Goal: Information Seeking & Learning: Learn about a topic

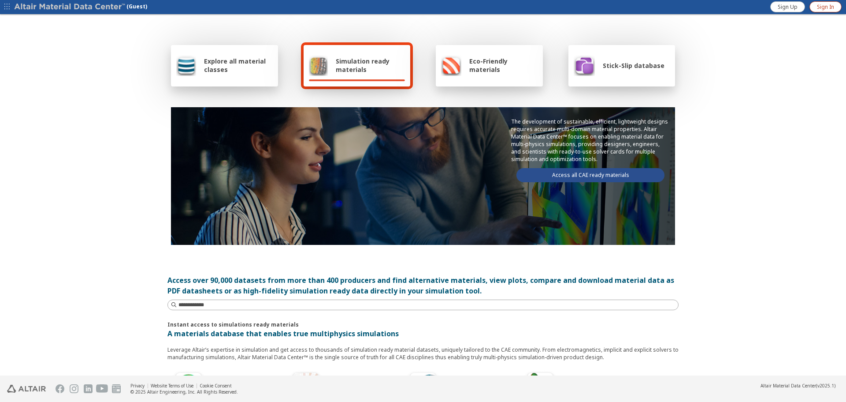
click at [815, 5] on link "Sign In" at bounding box center [826, 6] width 32 height 11
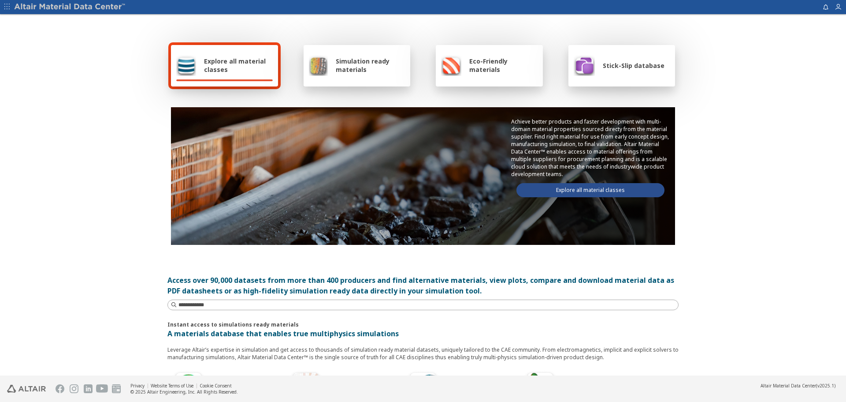
click at [625, 191] on link "Explore all material classes" at bounding box center [591, 190] width 148 height 14
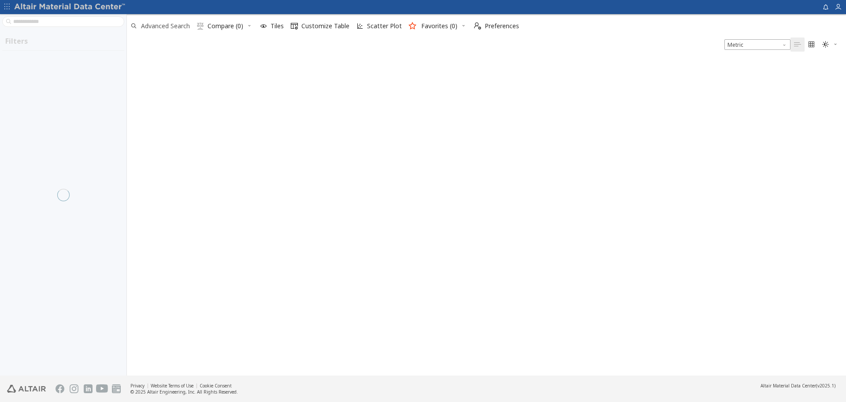
click at [172, 28] on span "Advanced Search" at bounding box center [165, 26] width 49 height 6
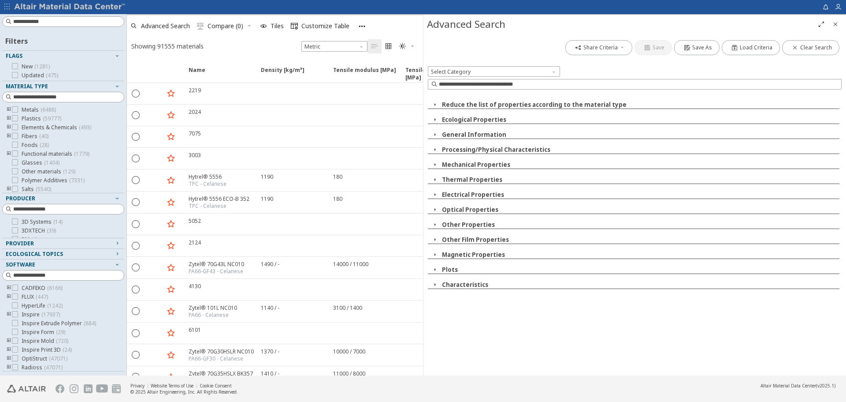
click at [431, 104] on span "button" at bounding box center [435, 104] width 11 height 8
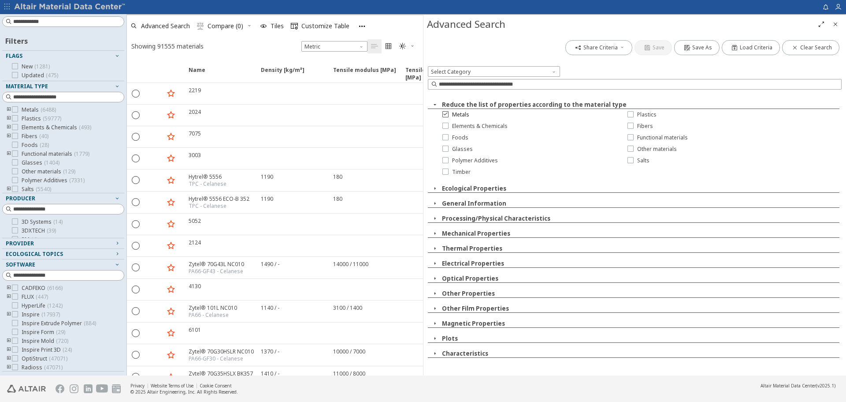
click at [448, 114] on div at bounding box center [446, 114] width 6 height 6
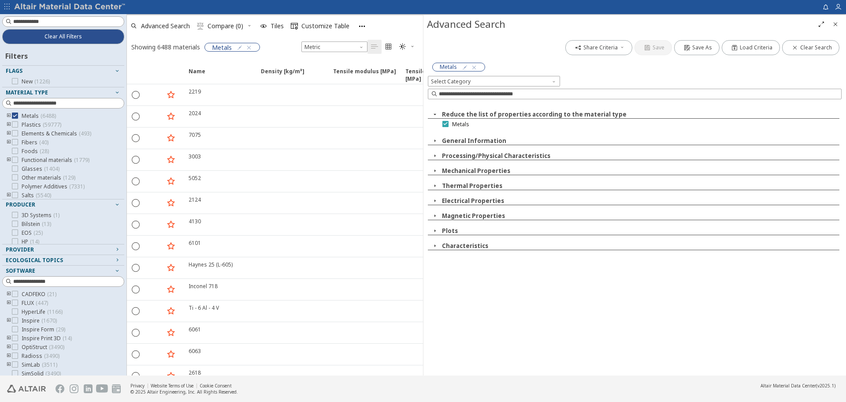
click at [444, 123] on icon at bounding box center [446, 123] width 6 height 6
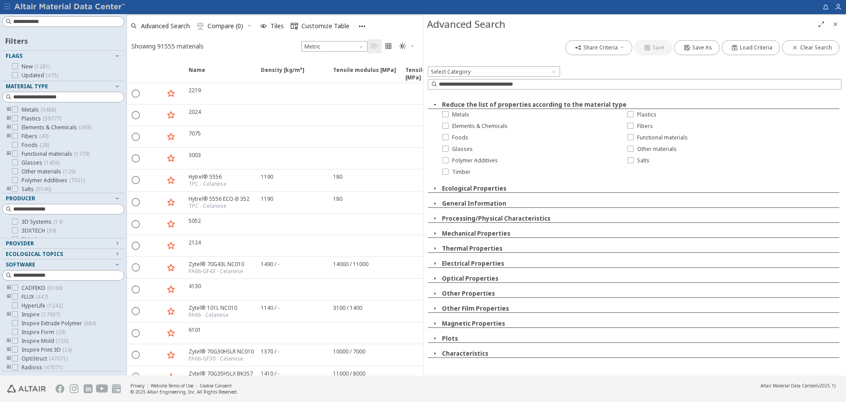
click at [434, 104] on icon "button" at bounding box center [435, 104] width 7 height 7
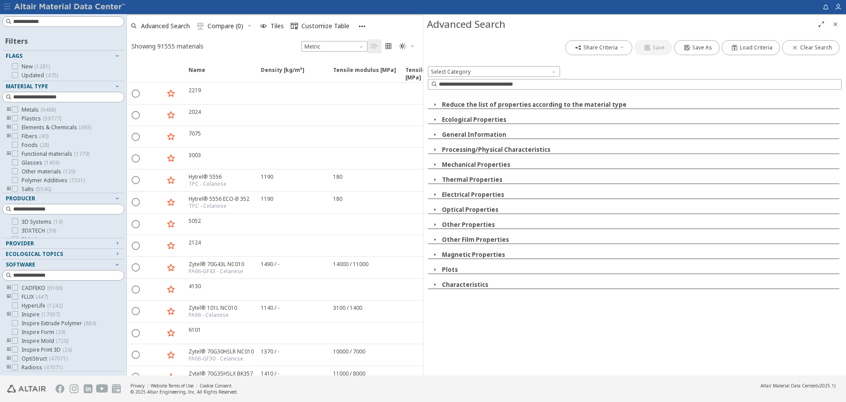
click at [435, 117] on icon "button" at bounding box center [435, 119] width 7 height 7
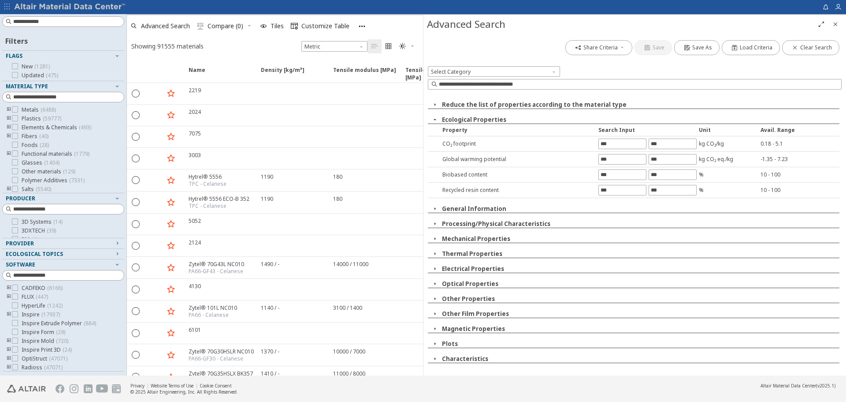
click at [435, 119] on icon "button" at bounding box center [435, 119] width 7 height 7
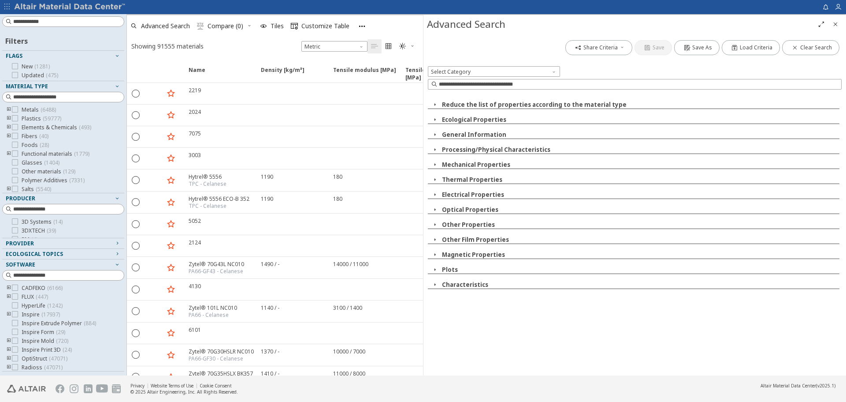
click at [435, 133] on icon "button" at bounding box center [435, 134] width 7 height 7
click at [440, 150] on icon "button" at bounding box center [439, 149] width 7 height 7
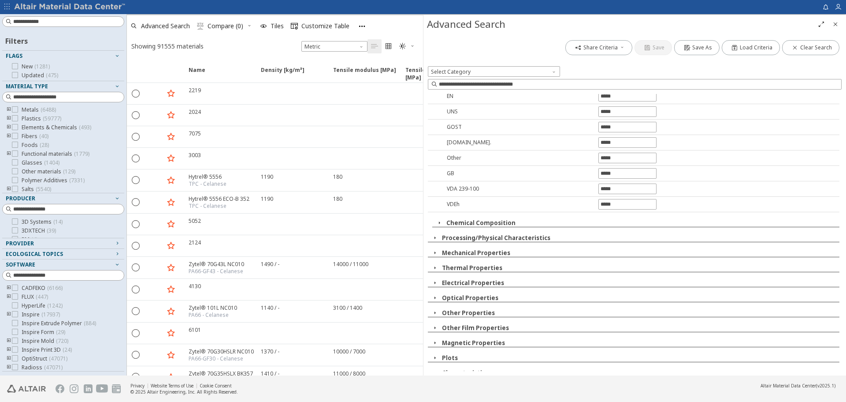
scroll to position [238, 0]
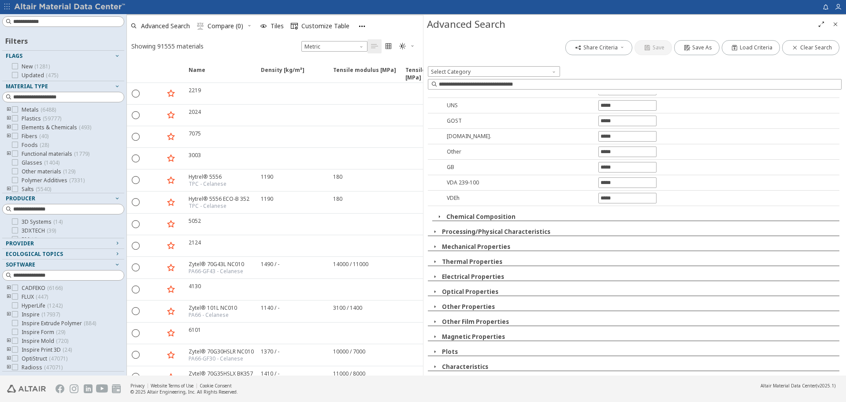
click at [439, 214] on icon "button" at bounding box center [439, 216] width 7 height 7
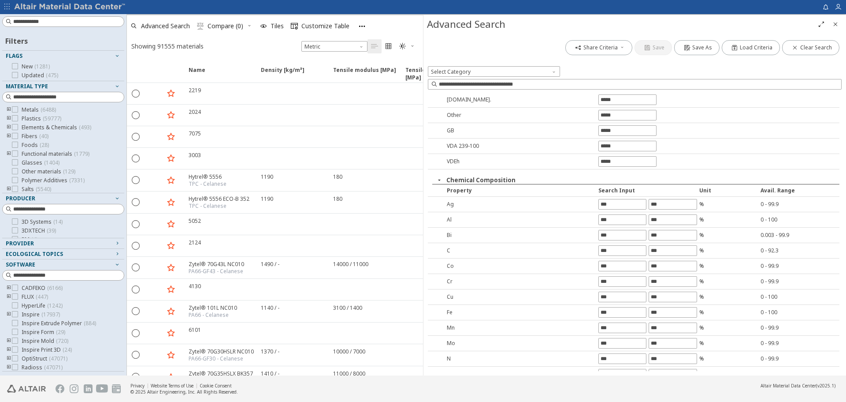
scroll to position [250, 0]
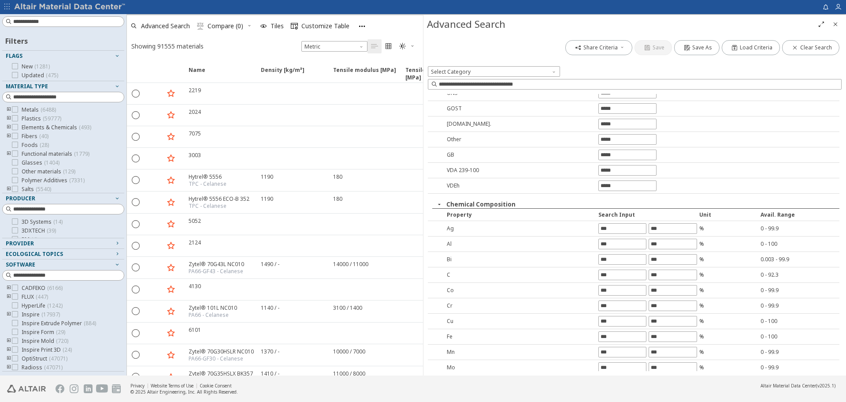
click at [439, 203] on icon "button" at bounding box center [439, 204] width 7 height 7
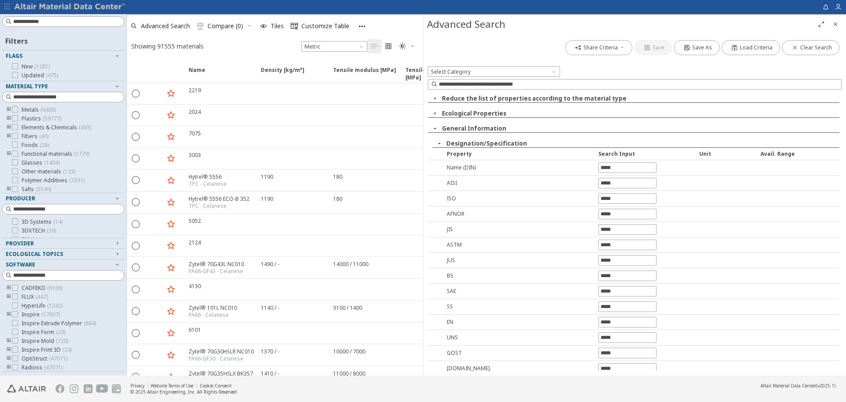
scroll to position [0, 0]
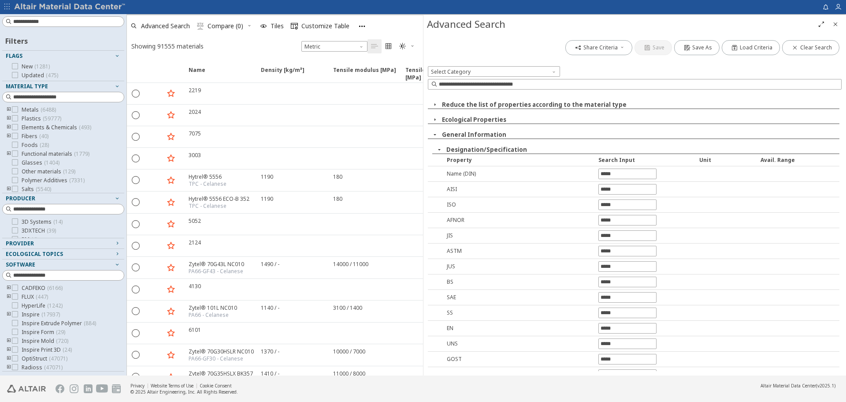
click at [439, 149] on icon "button" at bounding box center [439, 149] width 7 height 7
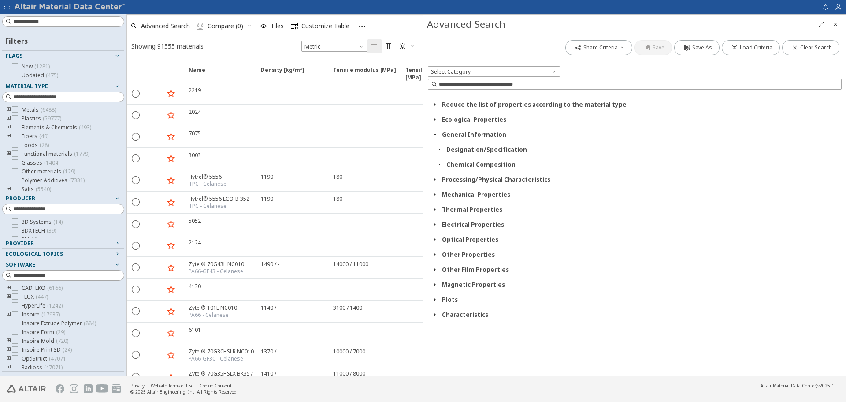
click at [435, 136] on icon "button" at bounding box center [435, 134] width 7 height 7
click at [435, 148] on icon "button" at bounding box center [435, 149] width 7 height 7
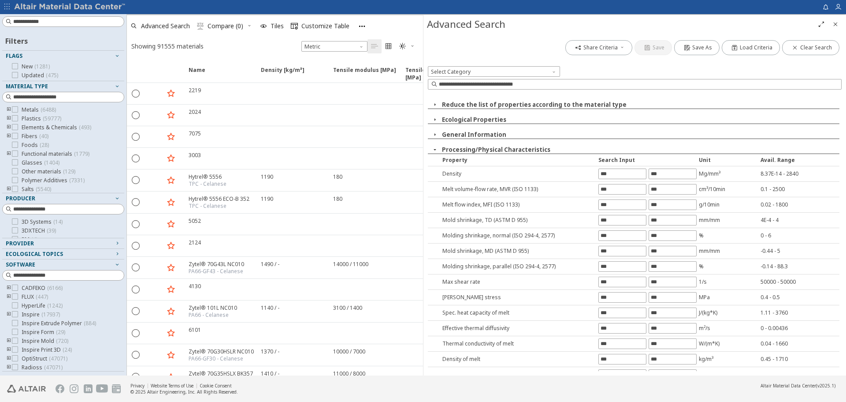
click at [436, 149] on icon "button" at bounding box center [435, 149] width 7 height 7
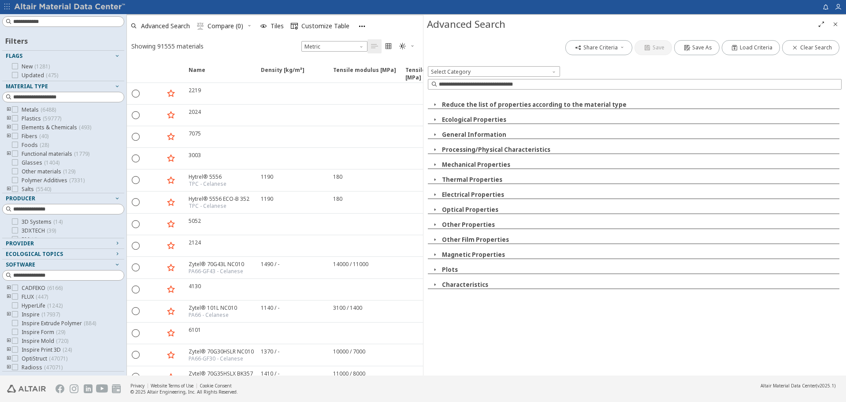
click at [435, 164] on icon "button" at bounding box center [435, 164] width 7 height 7
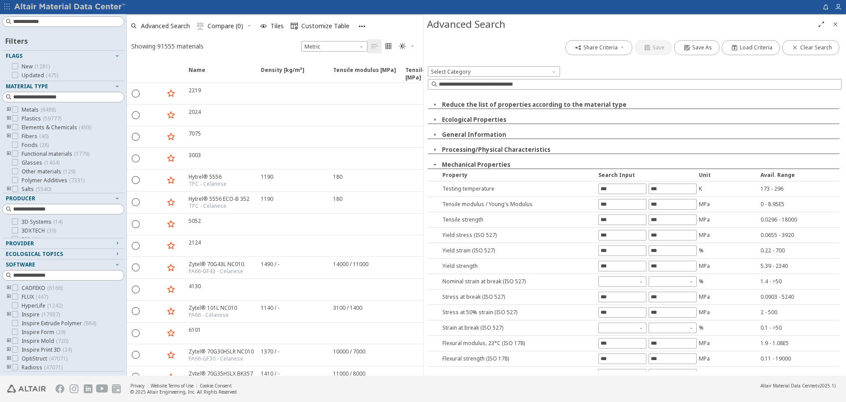
click at [435, 166] on icon "button" at bounding box center [435, 164] width 7 height 7
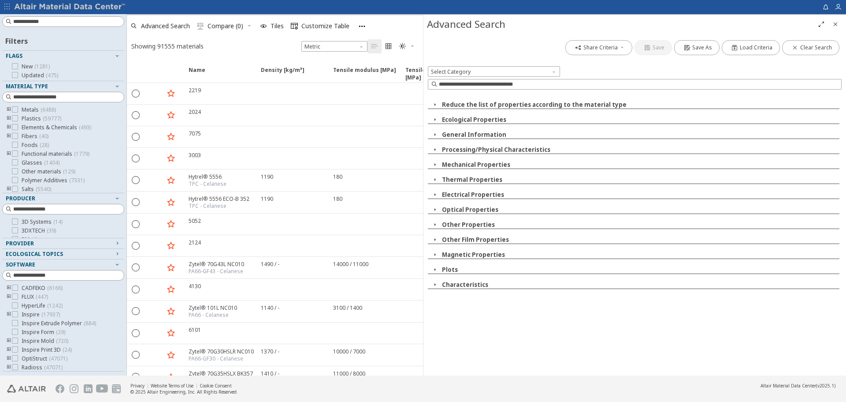
click at [433, 178] on icon "button" at bounding box center [435, 179] width 7 height 7
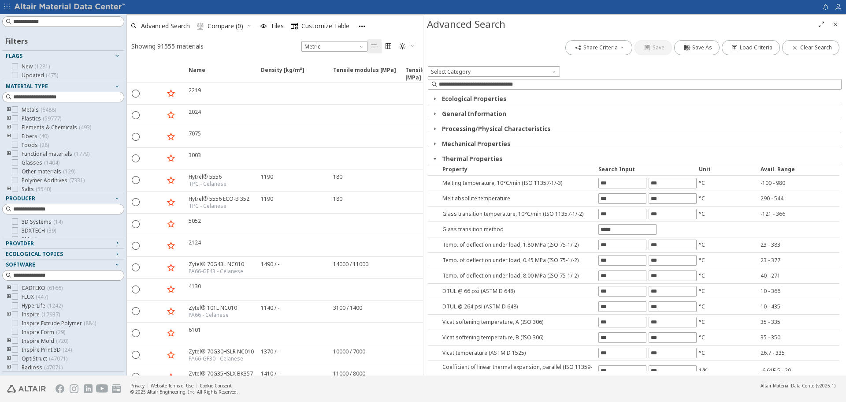
scroll to position [5, 0]
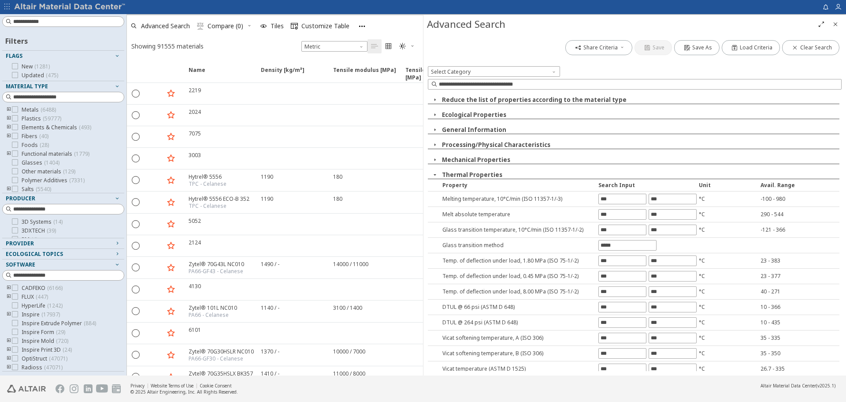
click at [434, 173] on icon "button" at bounding box center [435, 174] width 7 height 7
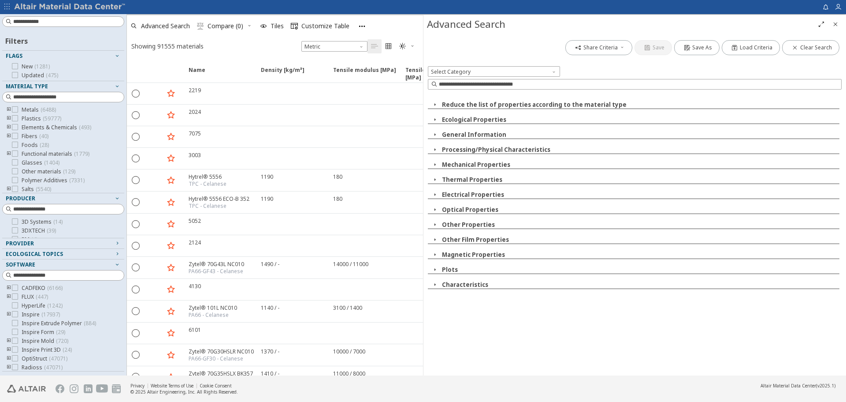
scroll to position [0, 0]
click at [432, 195] on icon "button" at bounding box center [435, 194] width 7 height 7
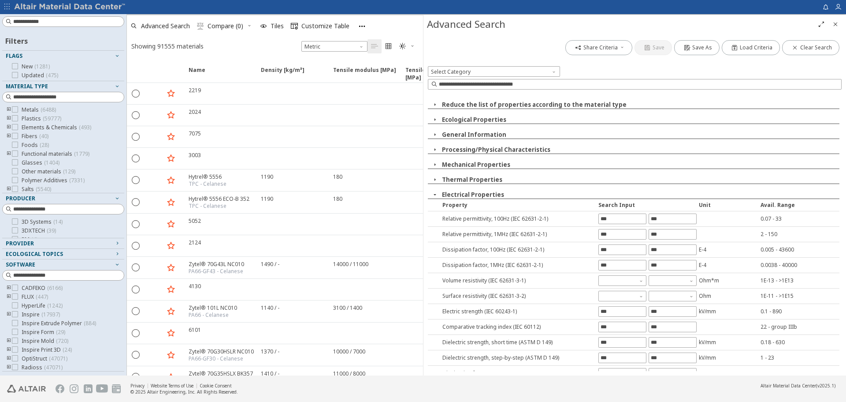
click at [435, 195] on icon "button" at bounding box center [435, 194] width 7 height 7
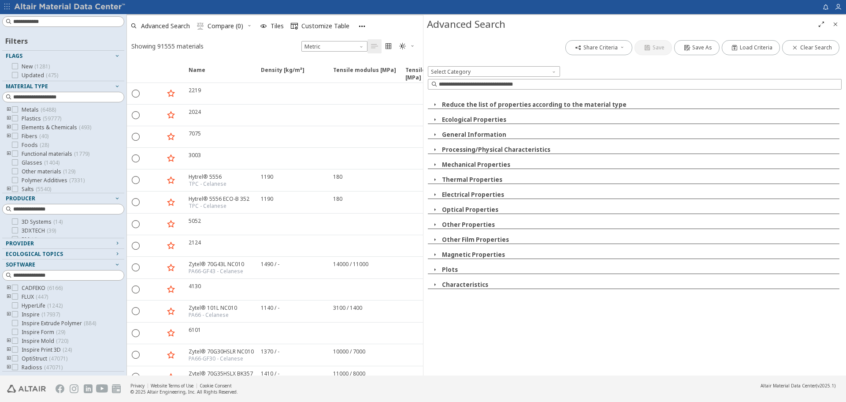
click at [435, 195] on icon "button" at bounding box center [435, 194] width 7 height 7
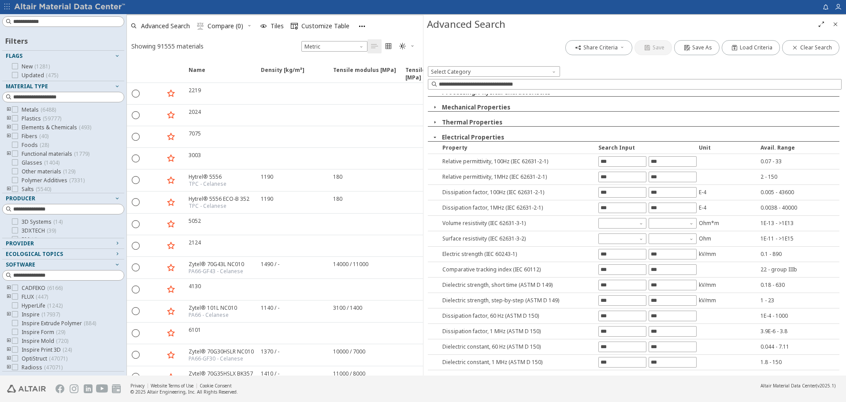
scroll to position [47, 0]
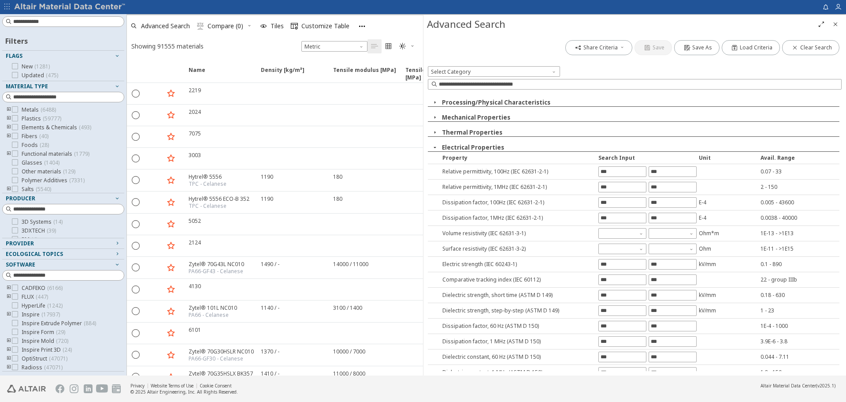
click at [434, 147] on icon "button" at bounding box center [435, 147] width 7 height 7
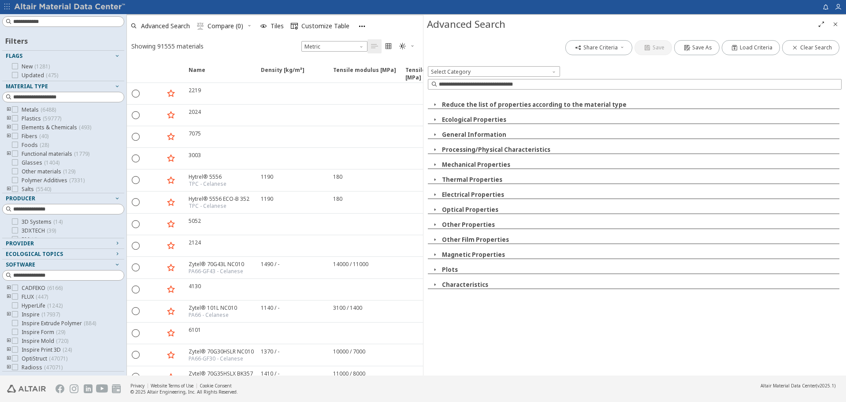
click at [433, 208] on icon "button" at bounding box center [435, 209] width 7 height 7
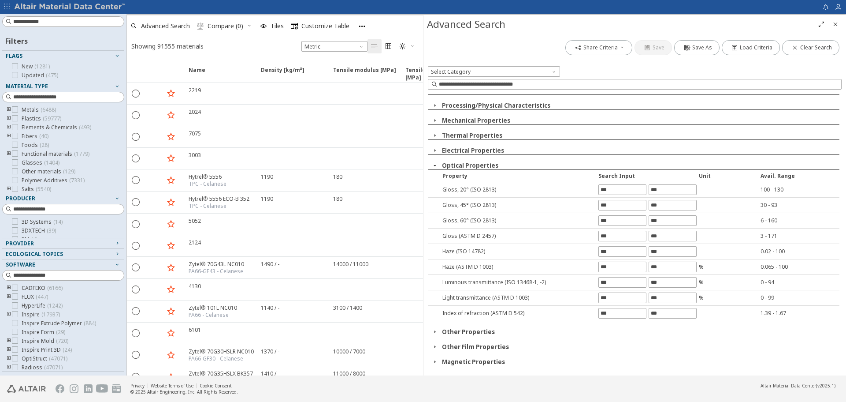
scroll to position [69, 0]
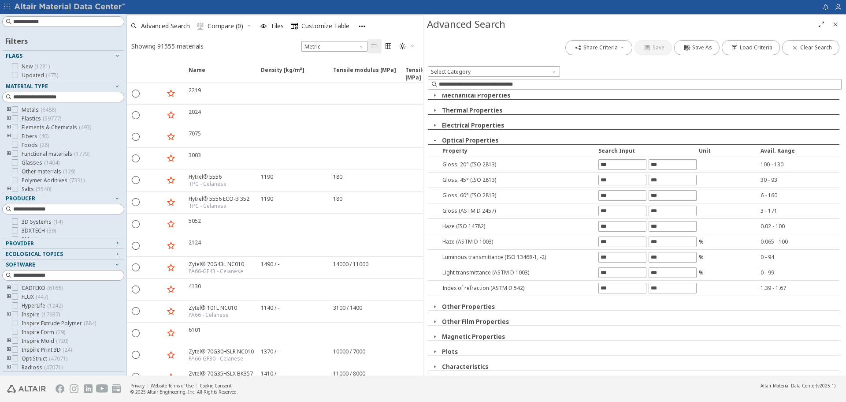
click at [435, 140] on icon "button" at bounding box center [435, 140] width 7 height 7
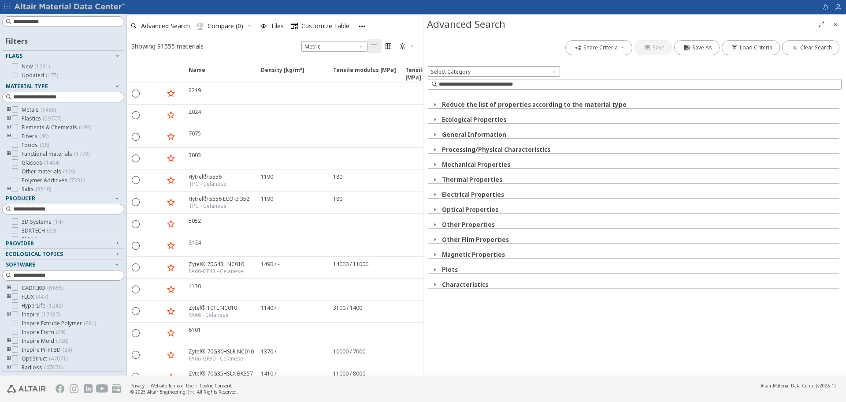
click at [434, 224] on icon "button" at bounding box center [435, 224] width 7 height 7
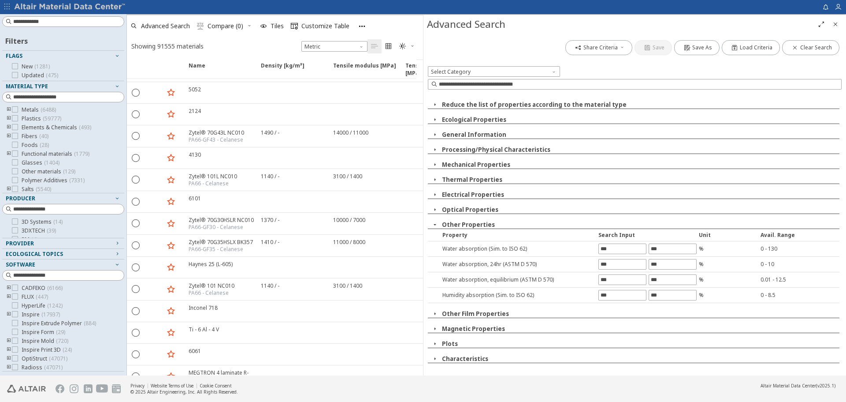
scroll to position [132, 0]
click at [434, 224] on icon "button" at bounding box center [435, 224] width 7 height 7
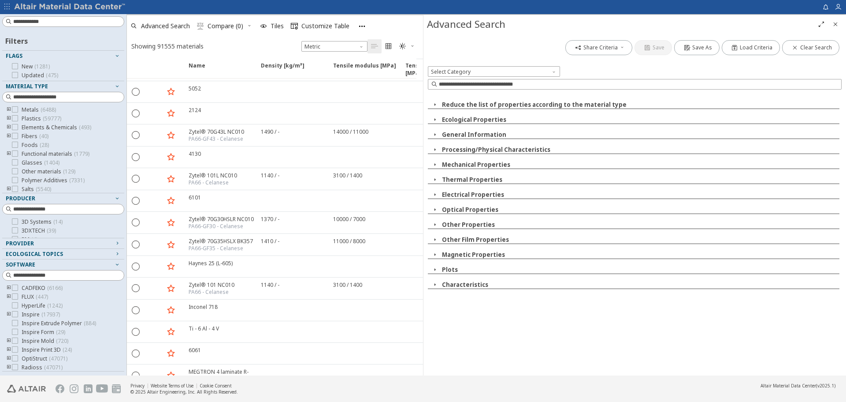
click at [434, 239] on icon "button" at bounding box center [435, 239] width 7 height 7
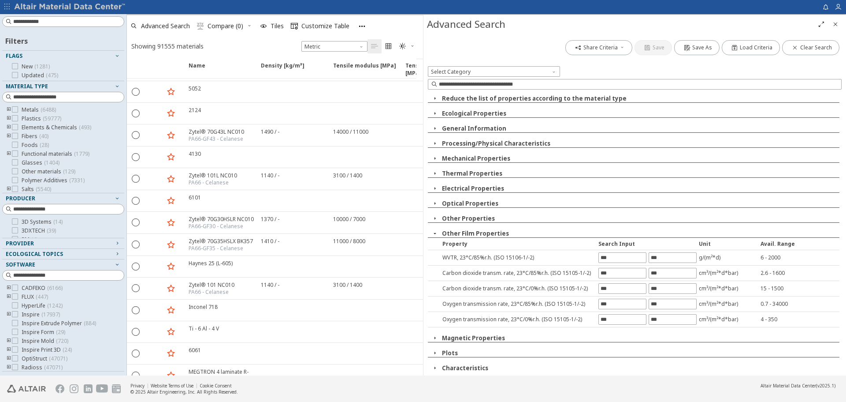
scroll to position [7, 0]
click at [434, 230] on icon "button" at bounding box center [435, 231] width 7 height 7
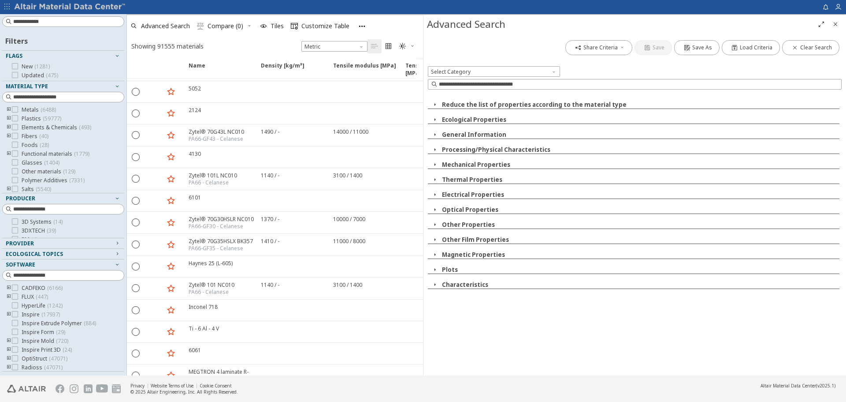
scroll to position [0, 0]
click at [432, 255] on icon "button" at bounding box center [435, 254] width 7 height 7
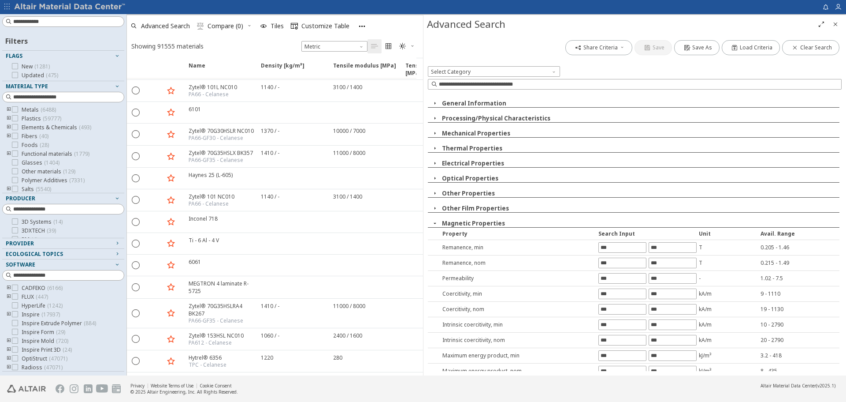
scroll to position [69, 0]
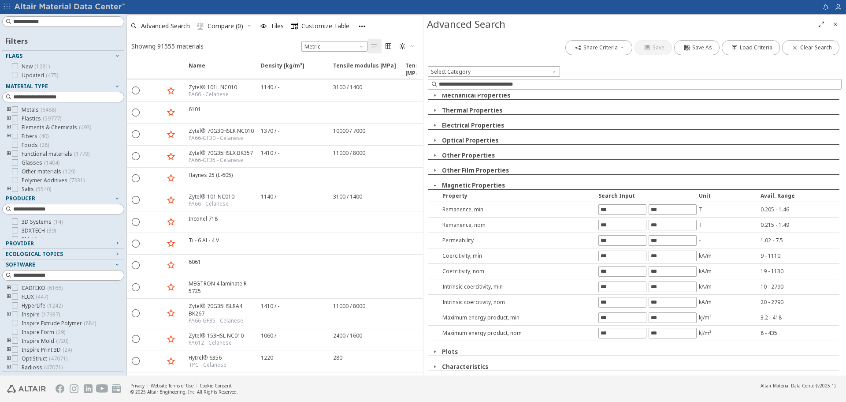
click at [435, 183] on icon "button" at bounding box center [435, 185] width 7 height 7
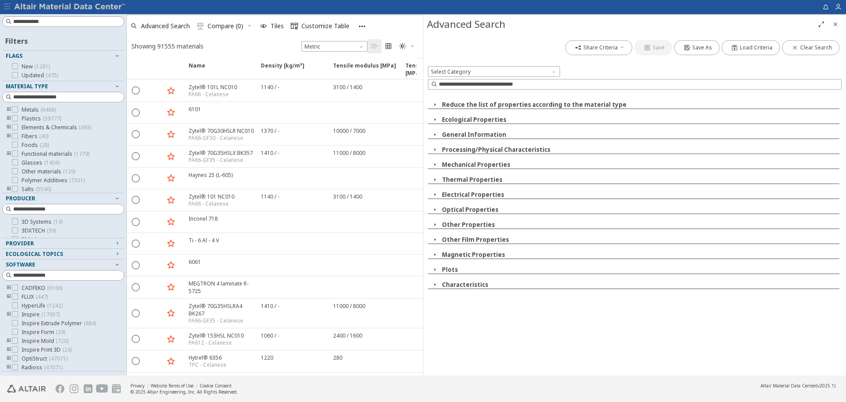
click at [434, 268] on icon "button" at bounding box center [435, 269] width 7 height 7
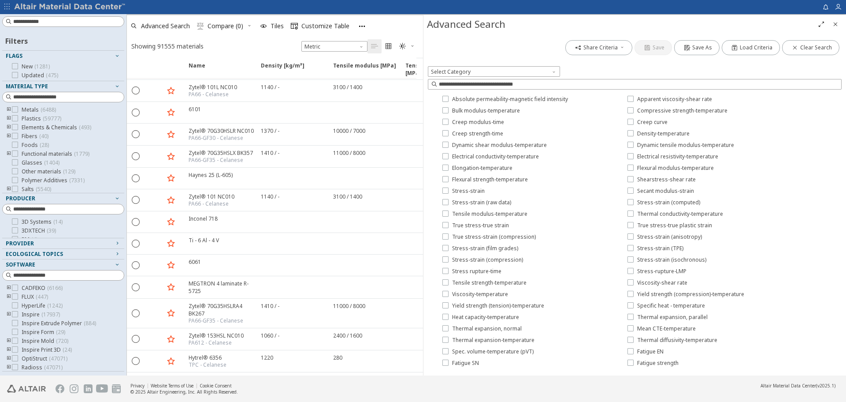
scroll to position [182, 0]
drag, startPoint x: 443, startPoint y: 349, endPoint x: 846, endPoint y: 242, distance: 416.3
click at [444, 349] on icon at bounding box center [446, 349] width 6 height 6
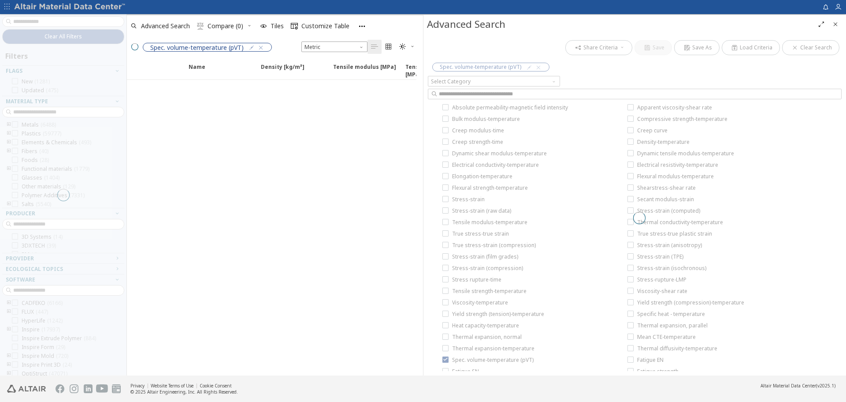
drag, startPoint x: 839, startPoint y: 203, endPoint x: 839, endPoint y: 212, distance: 9.3
click at [839, 212] on div at bounding box center [639, 218] width 423 height 360
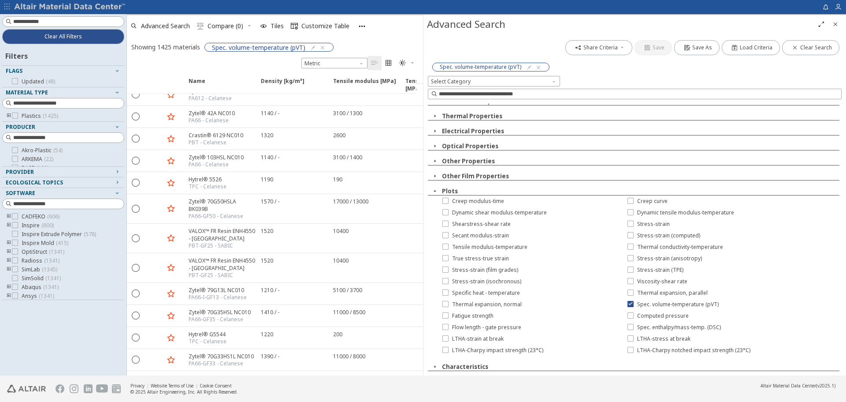
scroll to position [73, 0]
click at [628, 306] on icon at bounding box center [631, 303] width 6 height 6
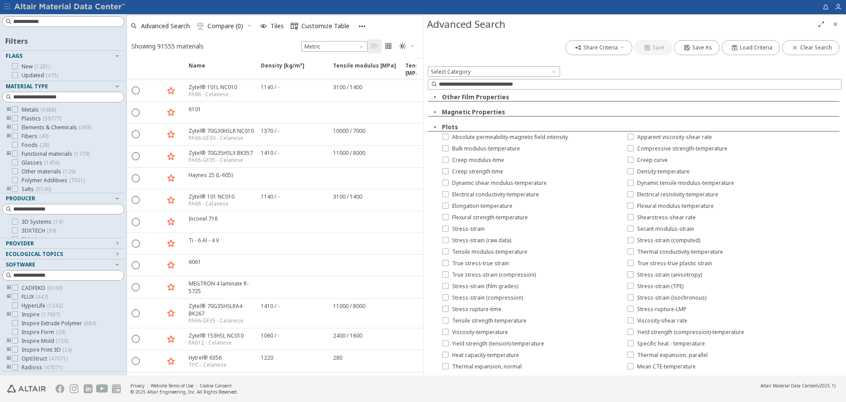
scroll to position [122, 0]
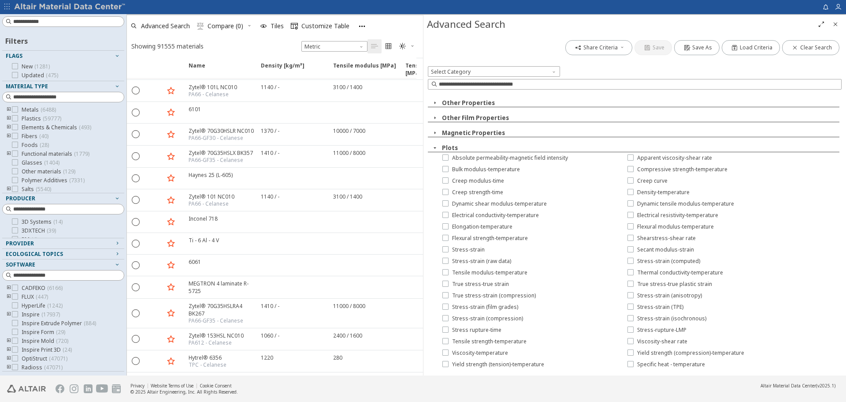
click at [436, 147] on icon "button" at bounding box center [435, 147] width 7 height 7
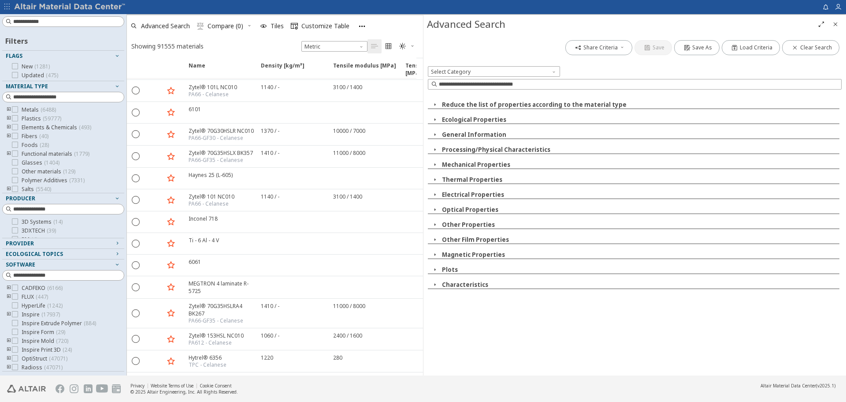
scroll to position [0, 0]
click at [434, 284] on icon "button" at bounding box center [435, 284] width 7 height 7
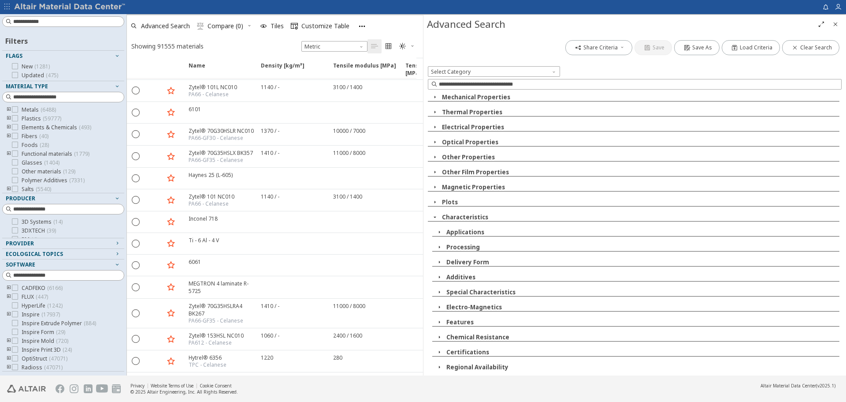
scroll to position [68, 0]
click at [439, 230] on icon "button" at bounding box center [439, 231] width 7 height 7
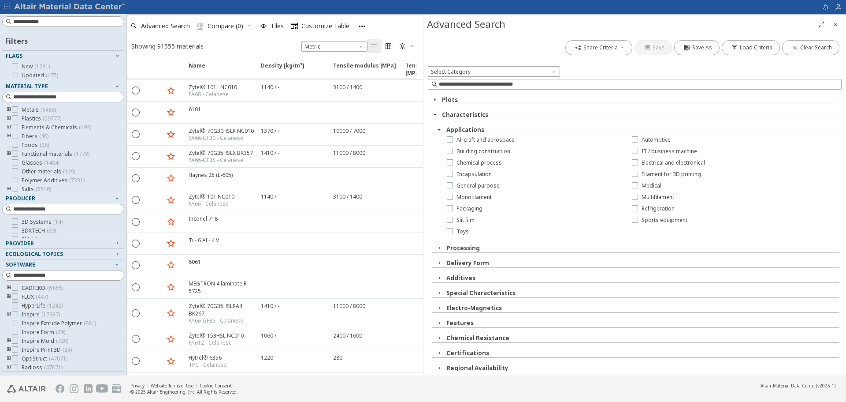
scroll to position [171, 0]
click at [439, 129] on icon "button" at bounding box center [439, 128] width 7 height 7
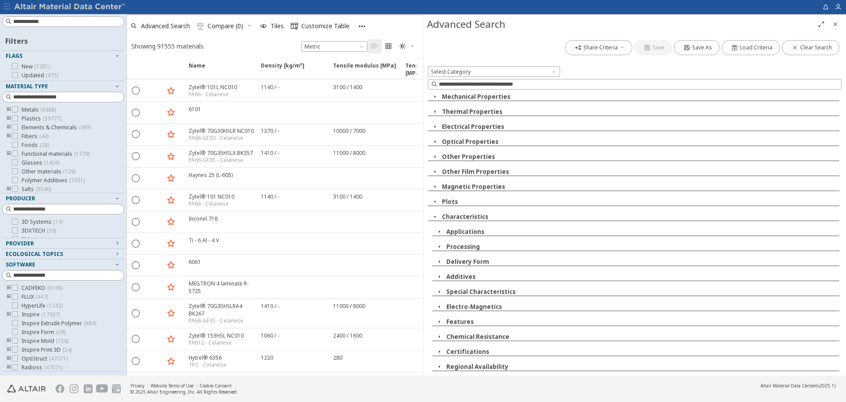
scroll to position [68, 0]
click at [439, 246] on icon "button" at bounding box center [439, 246] width 7 height 7
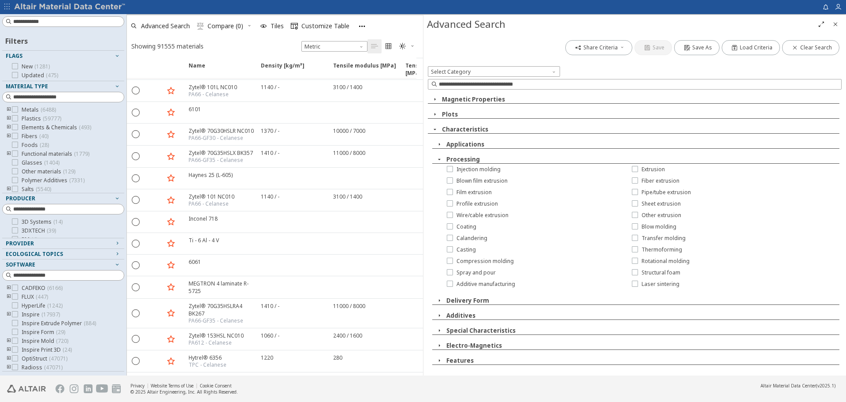
scroll to position [156, 0]
click at [441, 158] on icon "button" at bounding box center [439, 158] width 7 height 7
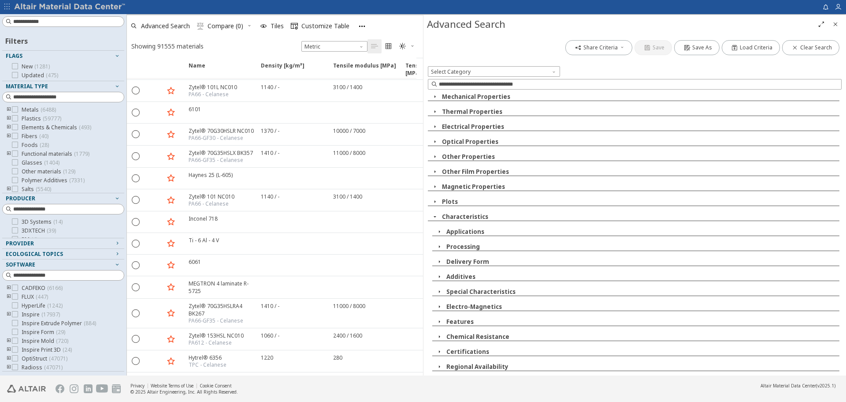
scroll to position [68, 0]
click at [440, 261] on icon "button" at bounding box center [439, 261] width 7 height 7
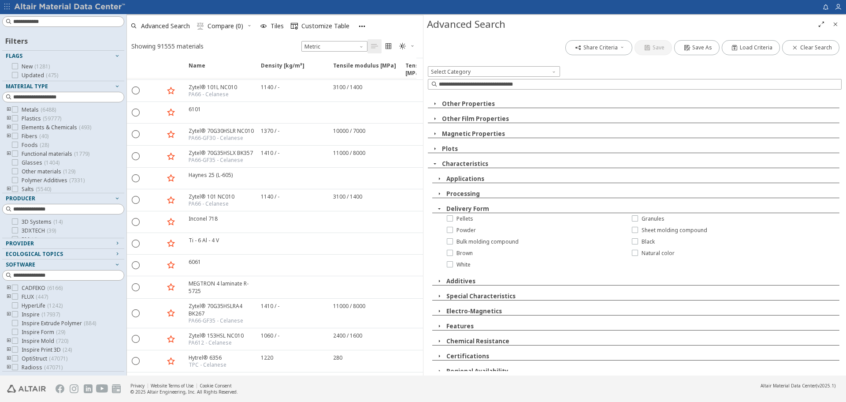
scroll to position [125, 0]
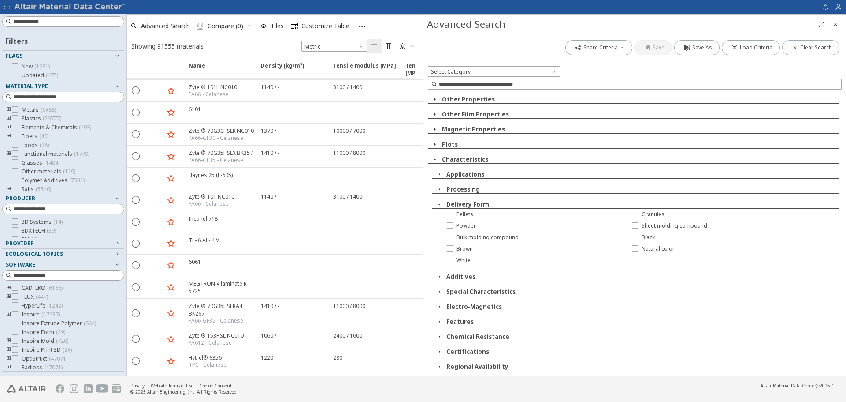
click at [439, 279] on icon "button" at bounding box center [439, 276] width 7 height 7
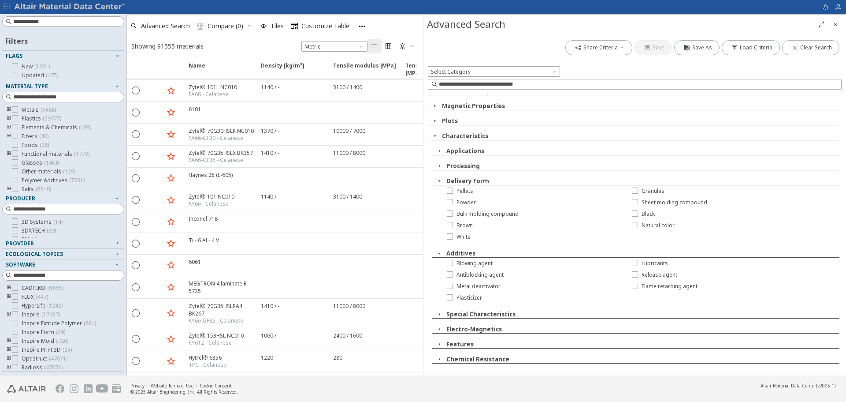
scroll to position [169, 0]
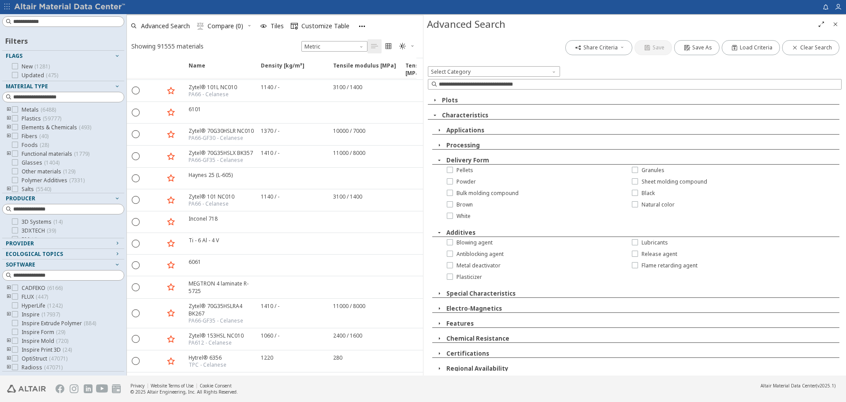
click at [439, 292] on icon "button" at bounding box center [439, 293] width 7 height 7
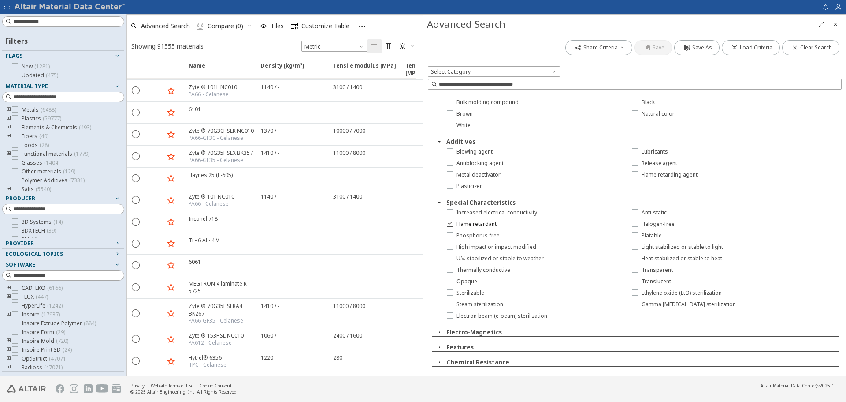
scroll to position [286, 0]
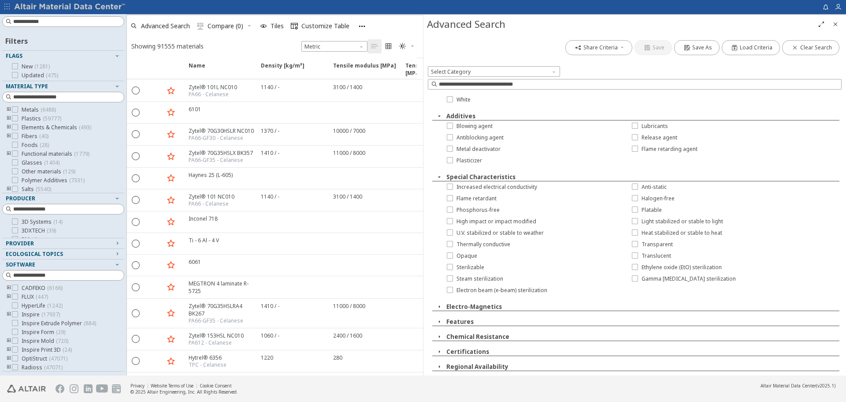
click at [439, 307] on icon "button" at bounding box center [439, 306] width 7 height 7
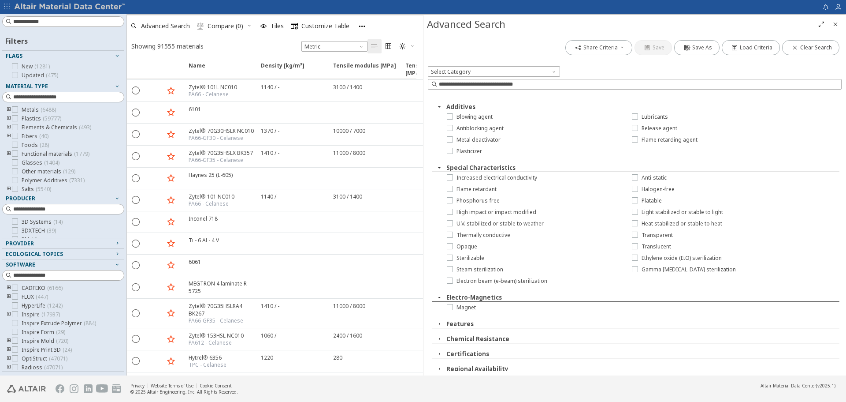
scroll to position [297, 0]
click at [439, 321] on icon "button" at bounding box center [439, 321] width 7 height 7
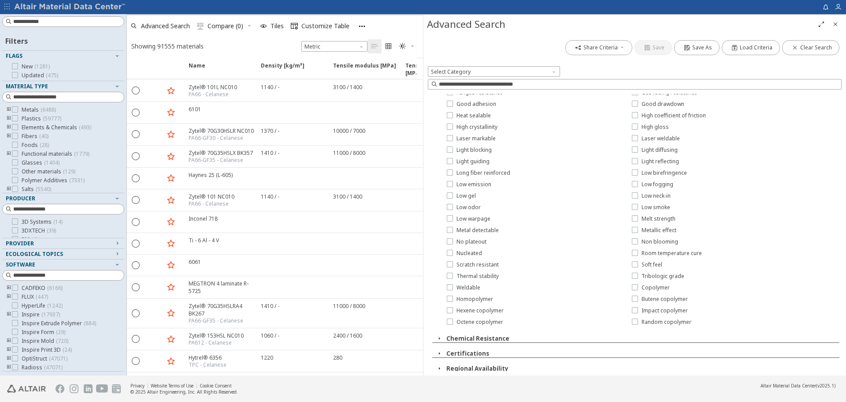
scroll to position [629, 0]
click at [439, 334] on icon "button" at bounding box center [439, 336] width 7 height 7
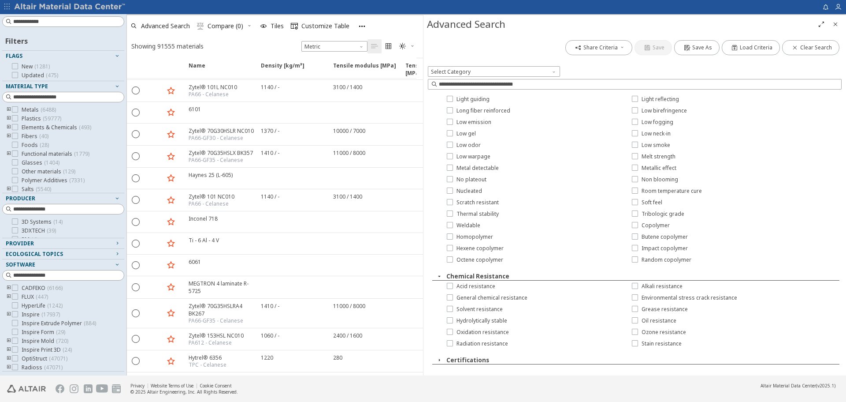
scroll to position [698, 0]
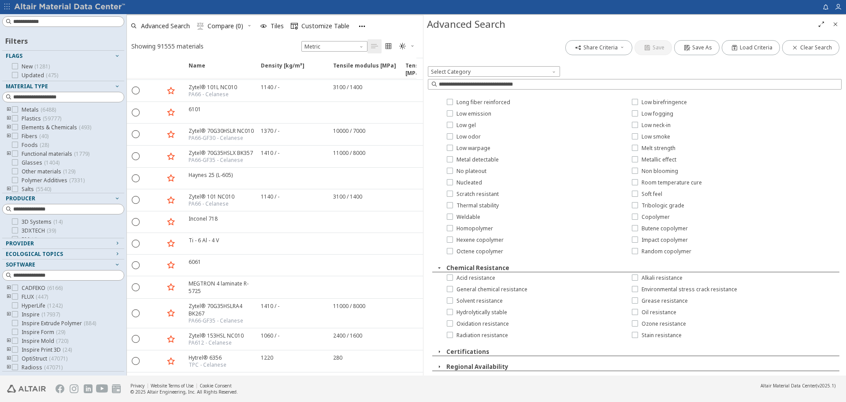
click at [439, 352] on icon "button" at bounding box center [439, 351] width 7 height 7
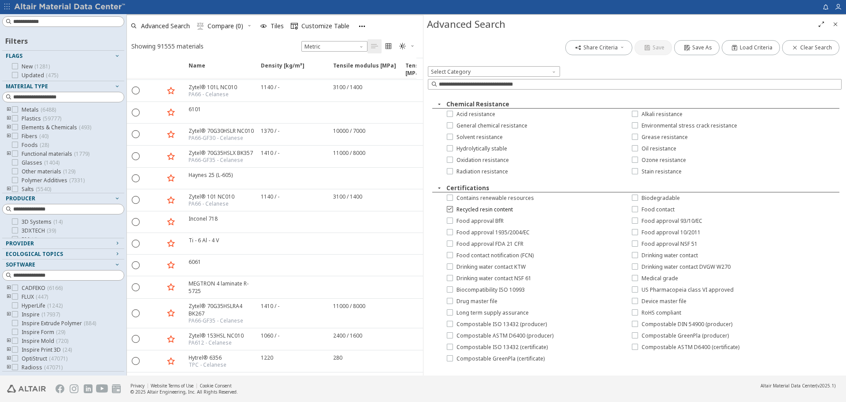
scroll to position [870, 0]
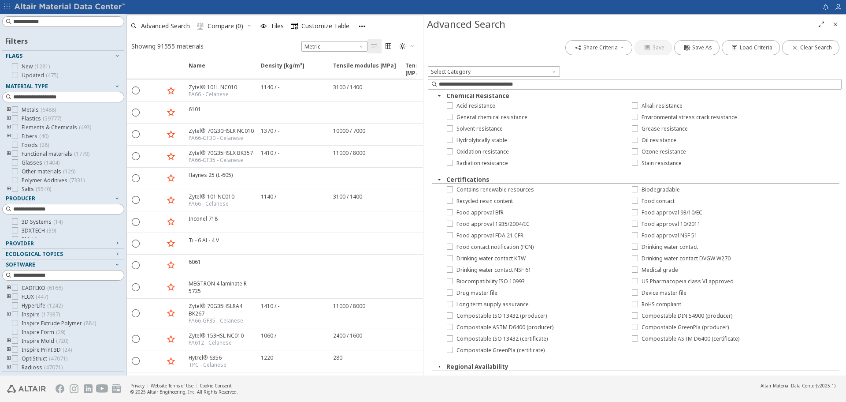
click at [439, 366] on icon "button" at bounding box center [439, 366] width 7 height 7
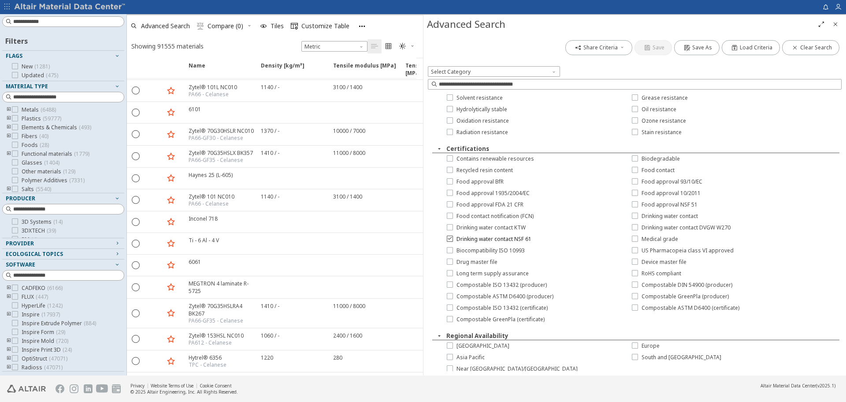
scroll to position [904, 0]
click at [439, 145] on icon "button" at bounding box center [439, 144] width 7 height 7
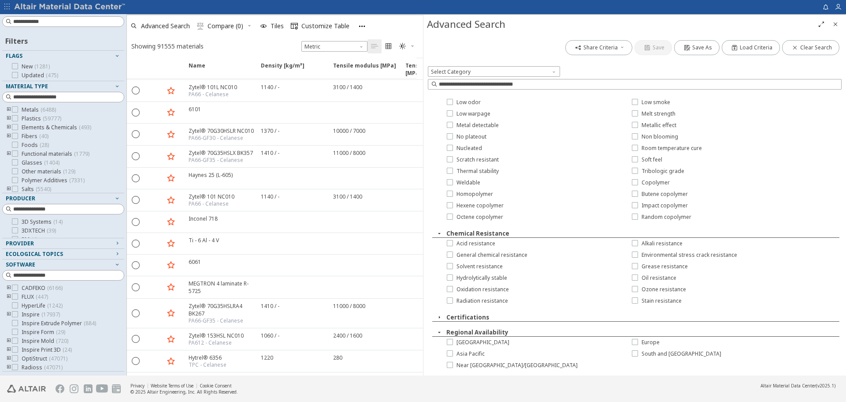
scroll to position [733, 0]
click at [440, 335] on icon "button" at bounding box center [439, 331] width 7 height 7
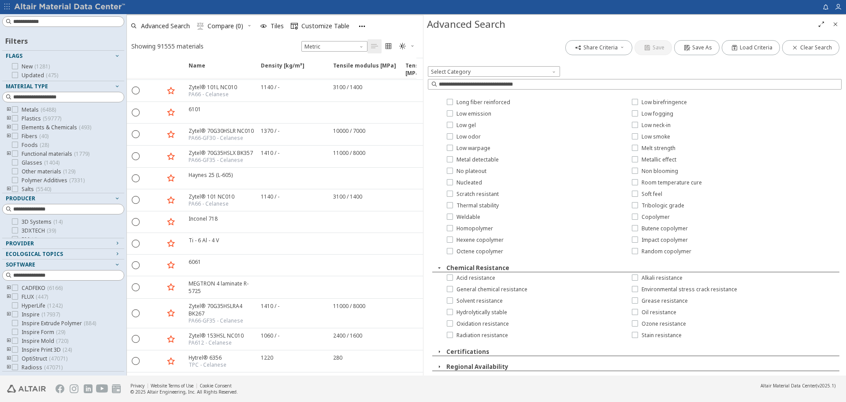
scroll to position [698, 0]
click at [440, 267] on icon "button" at bounding box center [439, 267] width 7 height 7
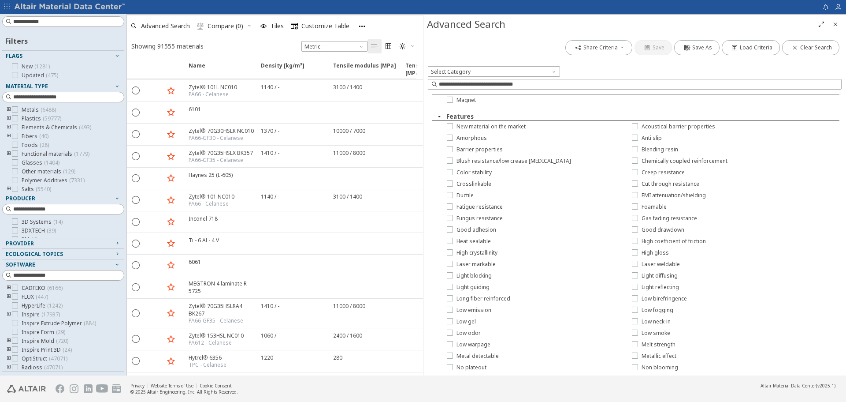
scroll to position [497, 0]
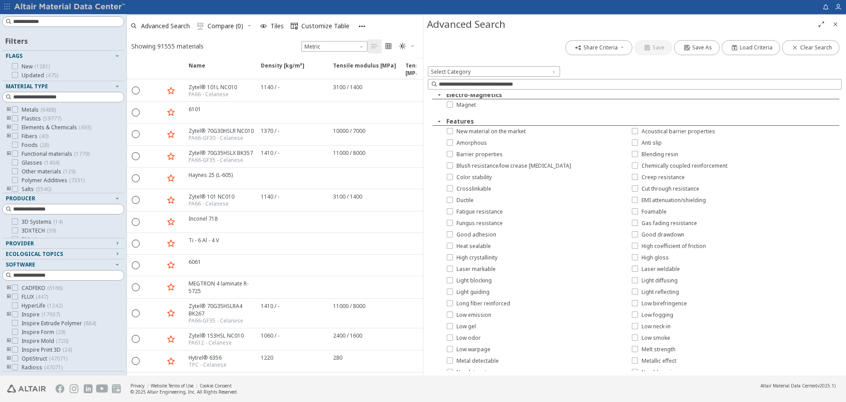
click at [439, 121] on icon "button" at bounding box center [439, 121] width 7 height 7
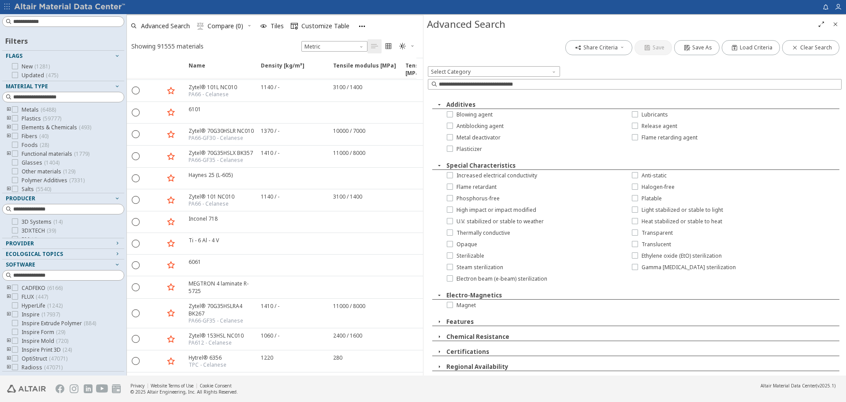
scroll to position [297, 0]
click at [438, 295] on icon "button" at bounding box center [439, 294] width 7 height 7
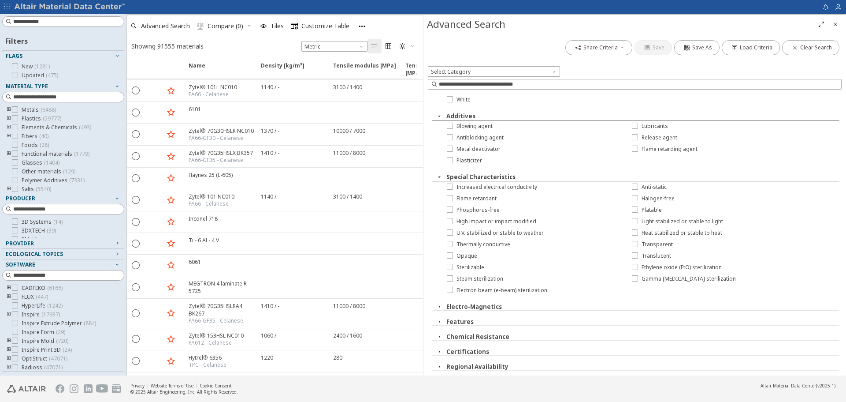
click at [440, 178] on icon "button" at bounding box center [439, 176] width 7 height 7
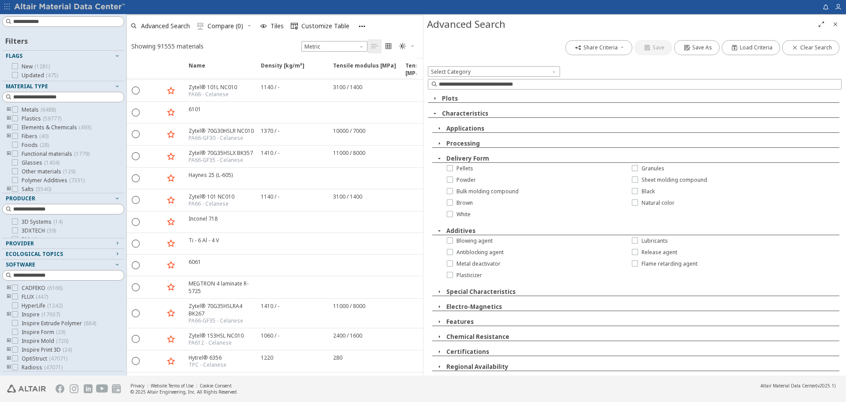
click at [439, 235] on div "Blowing agent" at bounding box center [520, 240] width 185 height 11
click at [439, 231] on icon "button" at bounding box center [439, 230] width 7 height 7
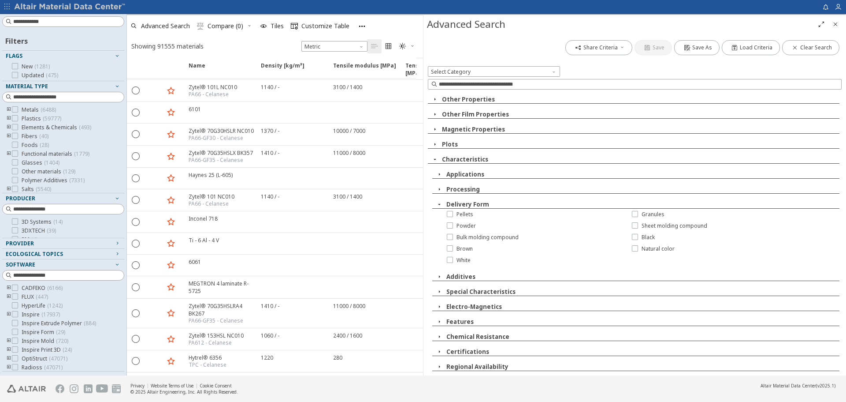
scroll to position [125, 0]
click at [440, 205] on icon "button" at bounding box center [439, 204] width 7 height 7
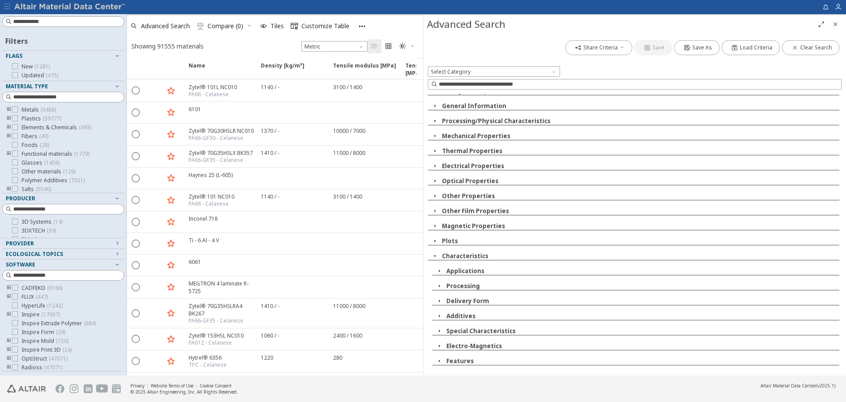
scroll to position [0, 0]
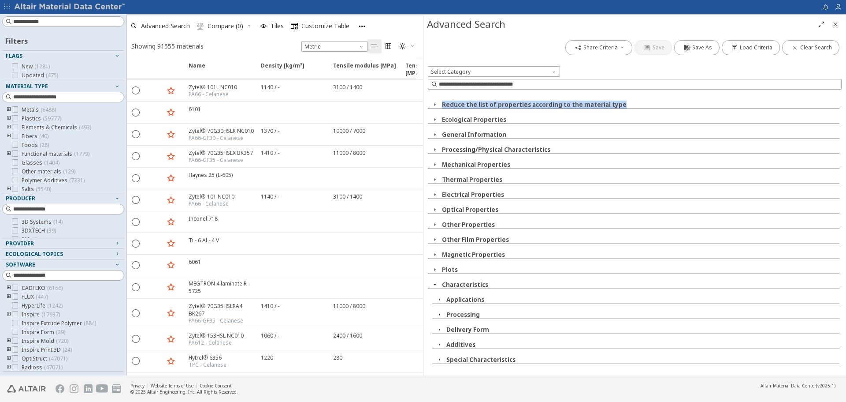
drag, startPoint x: 620, startPoint y: 102, endPoint x: 440, endPoint y: 103, distance: 179.8
click at [440, 103] on div "Reduce the list of properties according to the material type" at bounding box center [634, 104] width 412 height 8
copy button "Reduce the list of properties according to the material type"
drag, startPoint x: 509, startPoint y: 119, endPoint x: 434, endPoint y: 118, distance: 75.4
click at [434, 118] on div "Ecological Properties" at bounding box center [634, 119] width 412 height 8
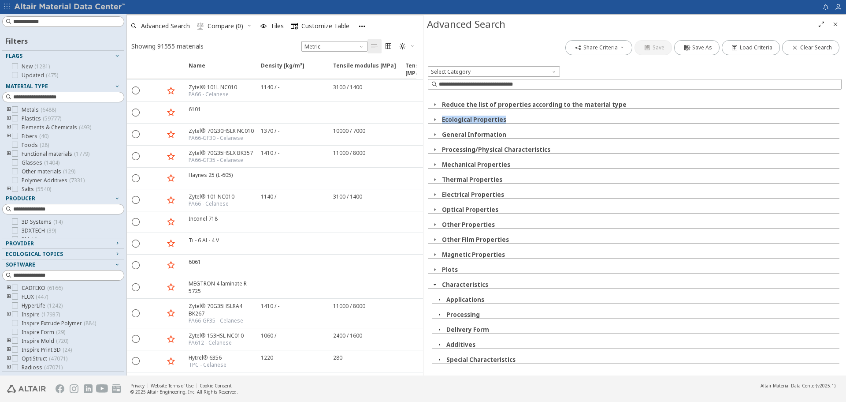
copy button "Ecological Properties"
drag, startPoint x: 508, startPoint y: 135, endPoint x: 431, endPoint y: 137, distance: 77.2
click at [430, 138] on div "General Information" at bounding box center [634, 134] width 412 height 8
copy button "General Information"
click at [432, 135] on icon "button" at bounding box center [435, 134] width 7 height 7
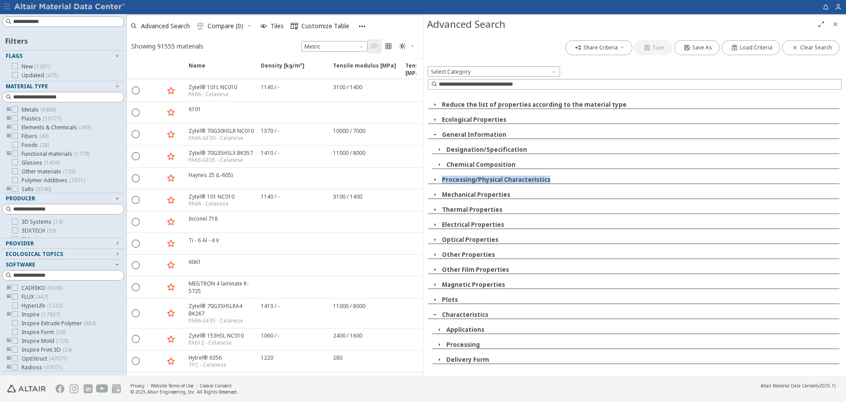
drag, startPoint x: 540, startPoint y: 179, endPoint x: 436, endPoint y: 178, distance: 104.0
click at [436, 178] on div "Processing/Physical Characteristics" at bounding box center [634, 179] width 412 height 8
copy button "Processing/Physical Characteristics"
click at [434, 135] on icon "button" at bounding box center [435, 134] width 7 height 7
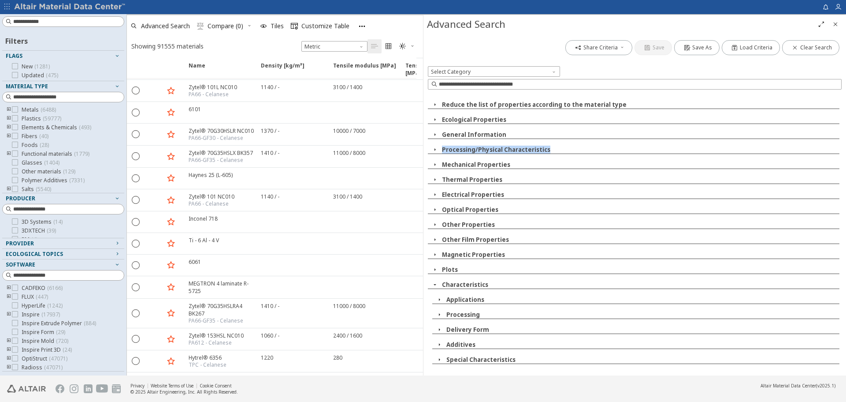
click at [433, 149] on icon "button" at bounding box center [435, 149] width 7 height 7
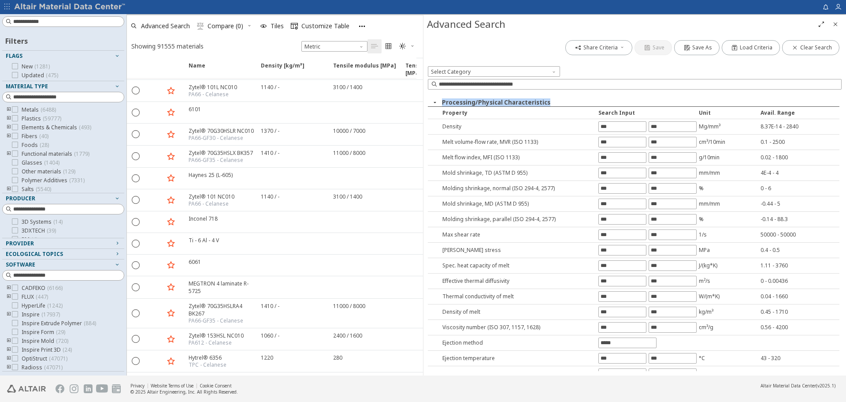
scroll to position [44, 0]
click at [434, 104] on icon "button" at bounding box center [435, 105] width 7 height 7
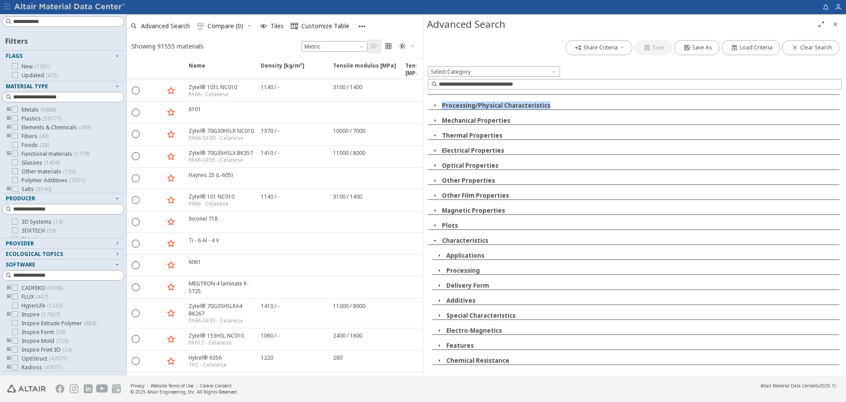
click at [437, 119] on icon "button" at bounding box center [435, 120] width 7 height 7
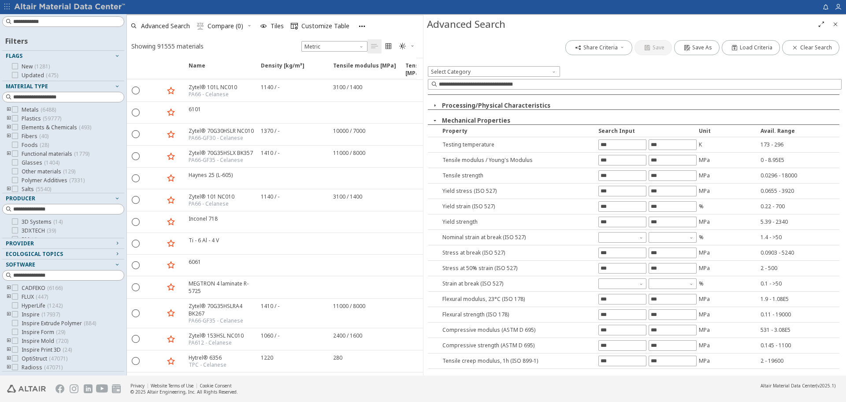
drag, startPoint x: 515, startPoint y: 122, endPoint x: 487, endPoint y: 120, distance: 28.3
click at [487, 120] on div "Mechanical Properties" at bounding box center [634, 120] width 412 height 8
copy button "Mechanical Properties"
click at [436, 120] on icon "button" at bounding box center [435, 120] width 7 height 7
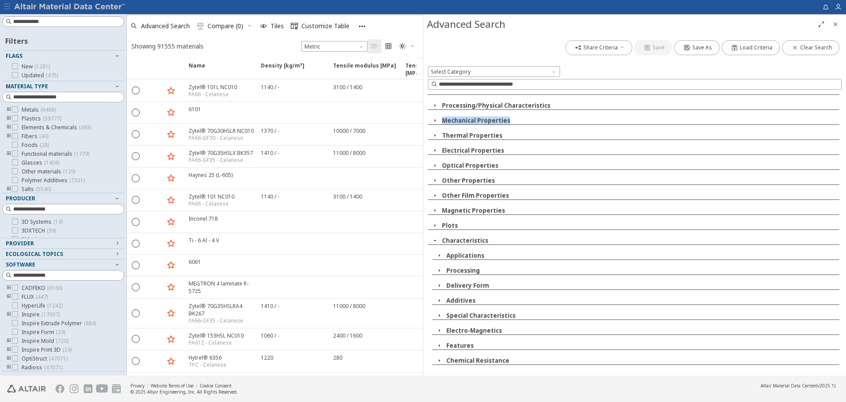
click at [435, 135] on icon "button" at bounding box center [435, 135] width 7 height 7
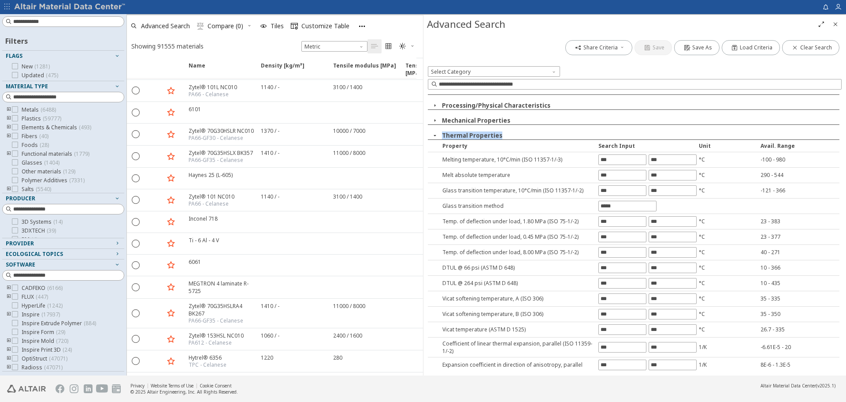
drag, startPoint x: 503, startPoint y: 136, endPoint x: 442, endPoint y: 132, distance: 61.0
click at [442, 132] on div "Thermal Properties" at bounding box center [634, 135] width 412 height 8
copy button "Thermal Properties"
click at [434, 136] on icon "button" at bounding box center [435, 135] width 7 height 7
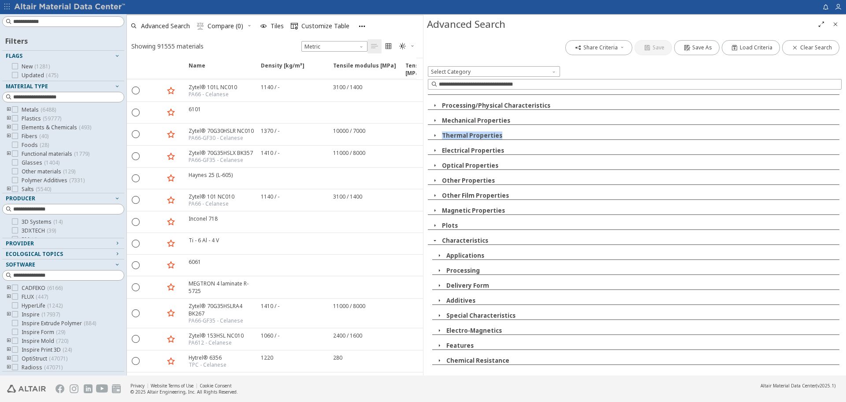
click at [435, 150] on icon "button" at bounding box center [435, 150] width 7 height 7
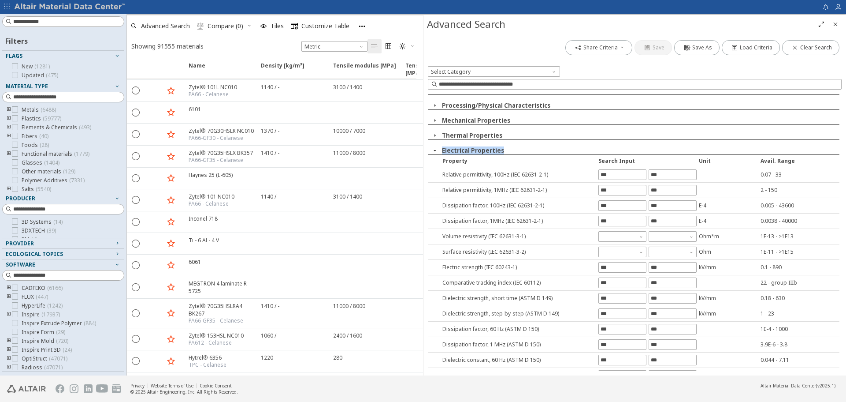
drag, startPoint x: 507, startPoint y: 147, endPoint x: 442, endPoint y: 149, distance: 64.8
click at [442, 149] on div "Electrical Properties" at bounding box center [634, 150] width 412 height 8
copy button "Electrical Properties"
click at [436, 151] on icon "button" at bounding box center [435, 150] width 7 height 7
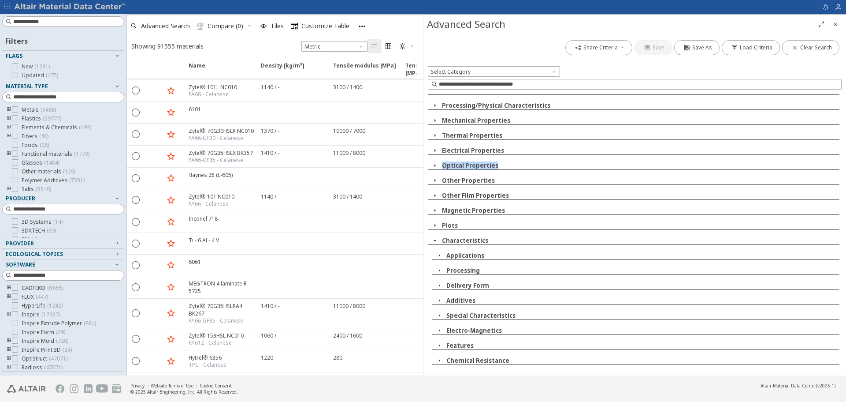
drag, startPoint x: 497, startPoint y: 164, endPoint x: 443, endPoint y: 165, distance: 54.2
click at [443, 165] on div "Optical Properties" at bounding box center [634, 165] width 412 height 8
copy button "Optical Properties"
click at [432, 164] on icon "button" at bounding box center [435, 165] width 7 height 7
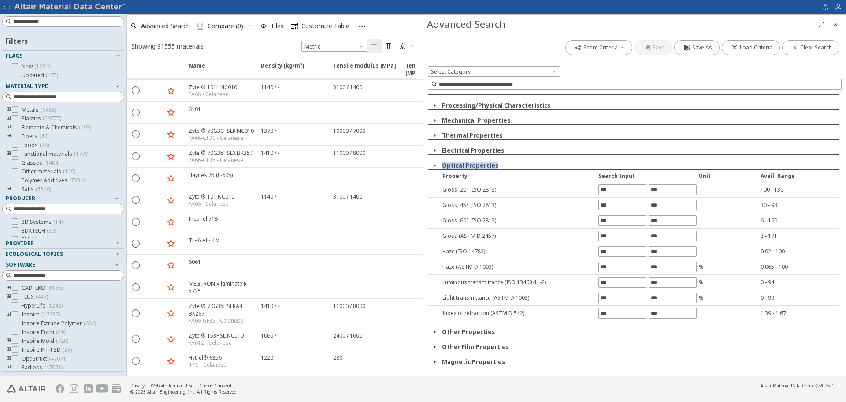
click at [434, 164] on icon "button" at bounding box center [435, 165] width 7 height 7
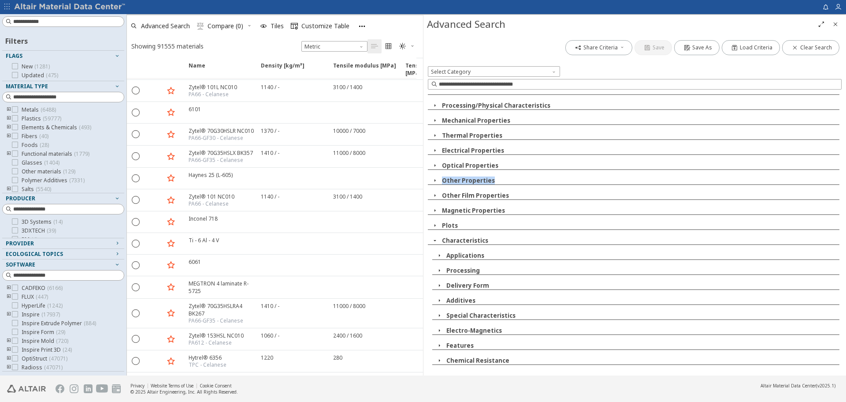
drag, startPoint x: 502, startPoint y: 180, endPoint x: 441, endPoint y: 177, distance: 60.5
click at [441, 177] on div "Other Properties" at bounding box center [634, 180] width 412 height 8
copy button "Other Properties"
drag, startPoint x: 509, startPoint y: 193, endPoint x: 442, endPoint y: 195, distance: 67.5
click at [442, 195] on div "Other Film Properties" at bounding box center [634, 195] width 412 height 8
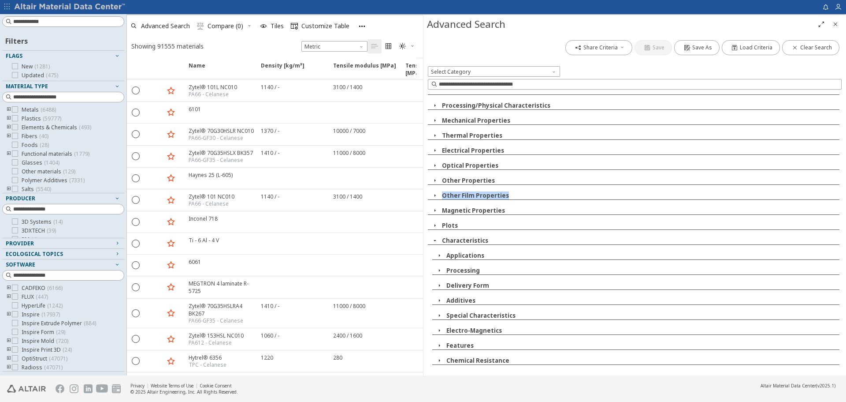
copy button "Other Film Properties"
drag, startPoint x: 496, startPoint y: 209, endPoint x: 471, endPoint y: 212, distance: 25.7
click at [423, 211] on div "Advanced Search Share Criteria Save Save As Load Criteria Clear Search Select C…" at bounding box center [634, 195] width 423 height 360
drag, startPoint x: 458, startPoint y: 210, endPoint x: 436, endPoint y: 209, distance: 22.5
click at [436, 209] on div "Magnetic Properties" at bounding box center [634, 210] width 412 height 8
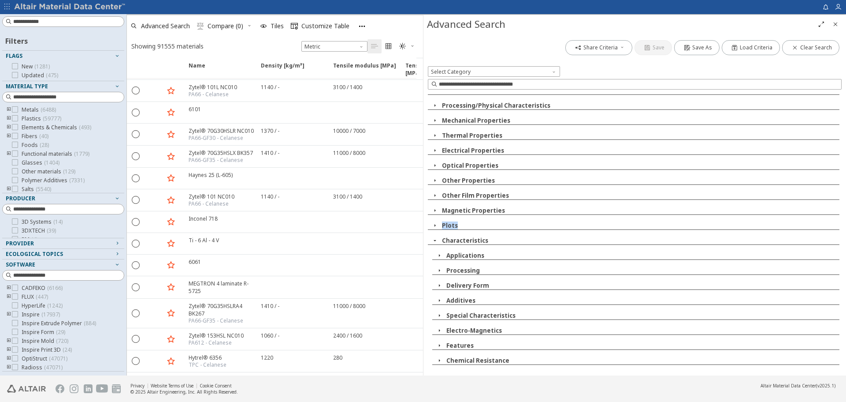
drag, startPoint x: 457, startPoint y: 226, endPoint x: 442, endPoint y: 226, distance: 15.4
click at [442, 226] on div "Plots" at bounding box center [634, 225] width 412 height 8
click at [434, 225] on icon "button" at bounding box center [435, 225] width 7 height 7
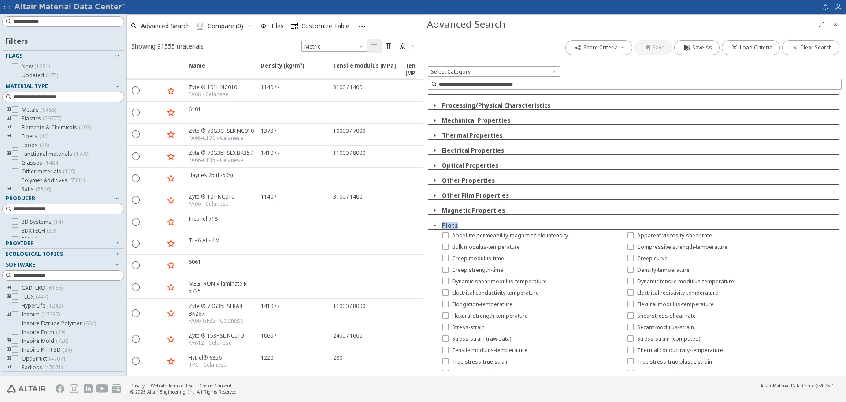
click at [434, 225] on icon "button" at bounding box center [435, 225] width 7 height 7
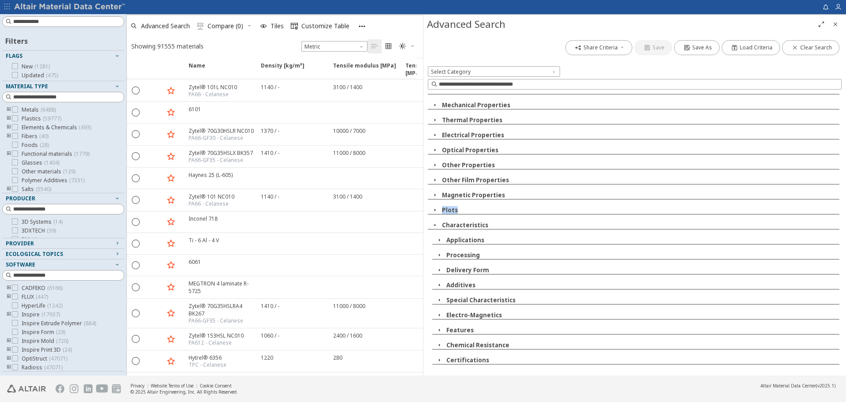
scroll to position [68, 0]
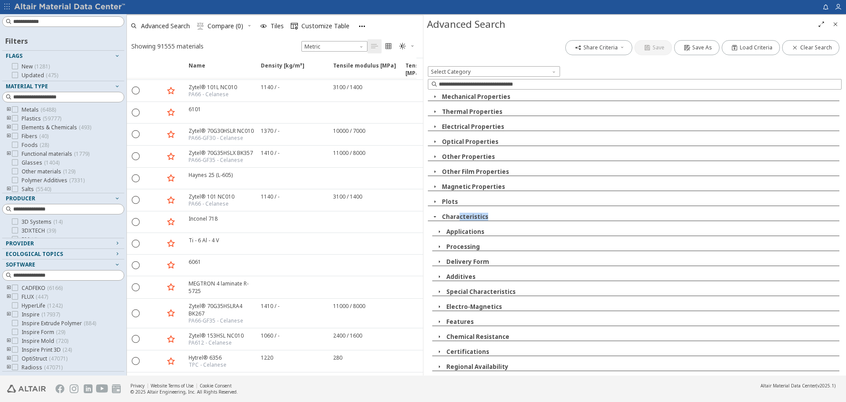
drag, startPoint x: 489, startPoint y: 216, endPoint x: 435, endPoint y: 215, distance: 54.2
click at [434, 215] on div "Characteristics" at bounding box center [634, 216] width 412 height 8
